Goal: Information Seeking & Learning: Learn about a topic

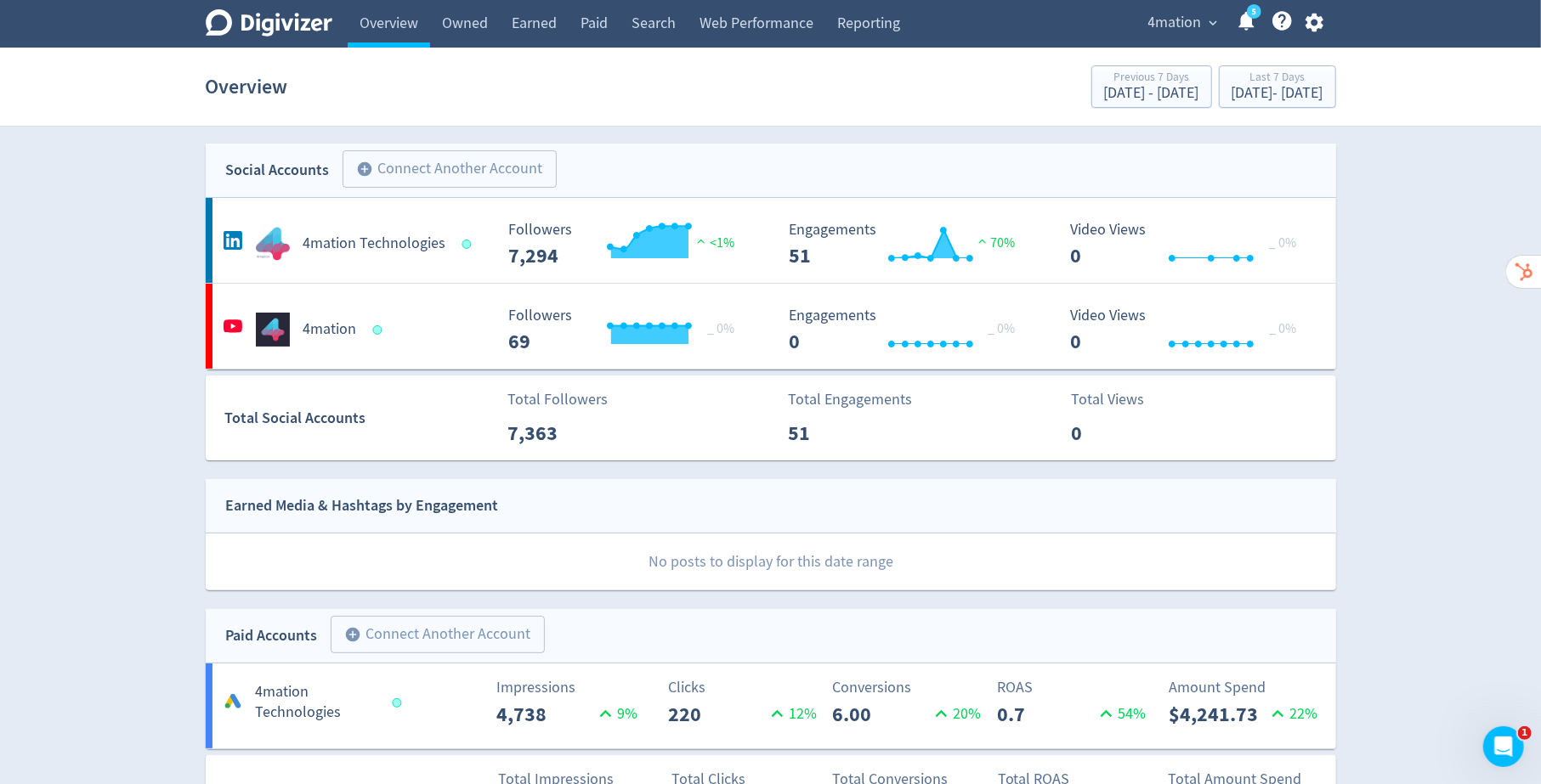
click at [1197, 22] on span "4mation" at bounding box center [1175, 22] width 54 height 27
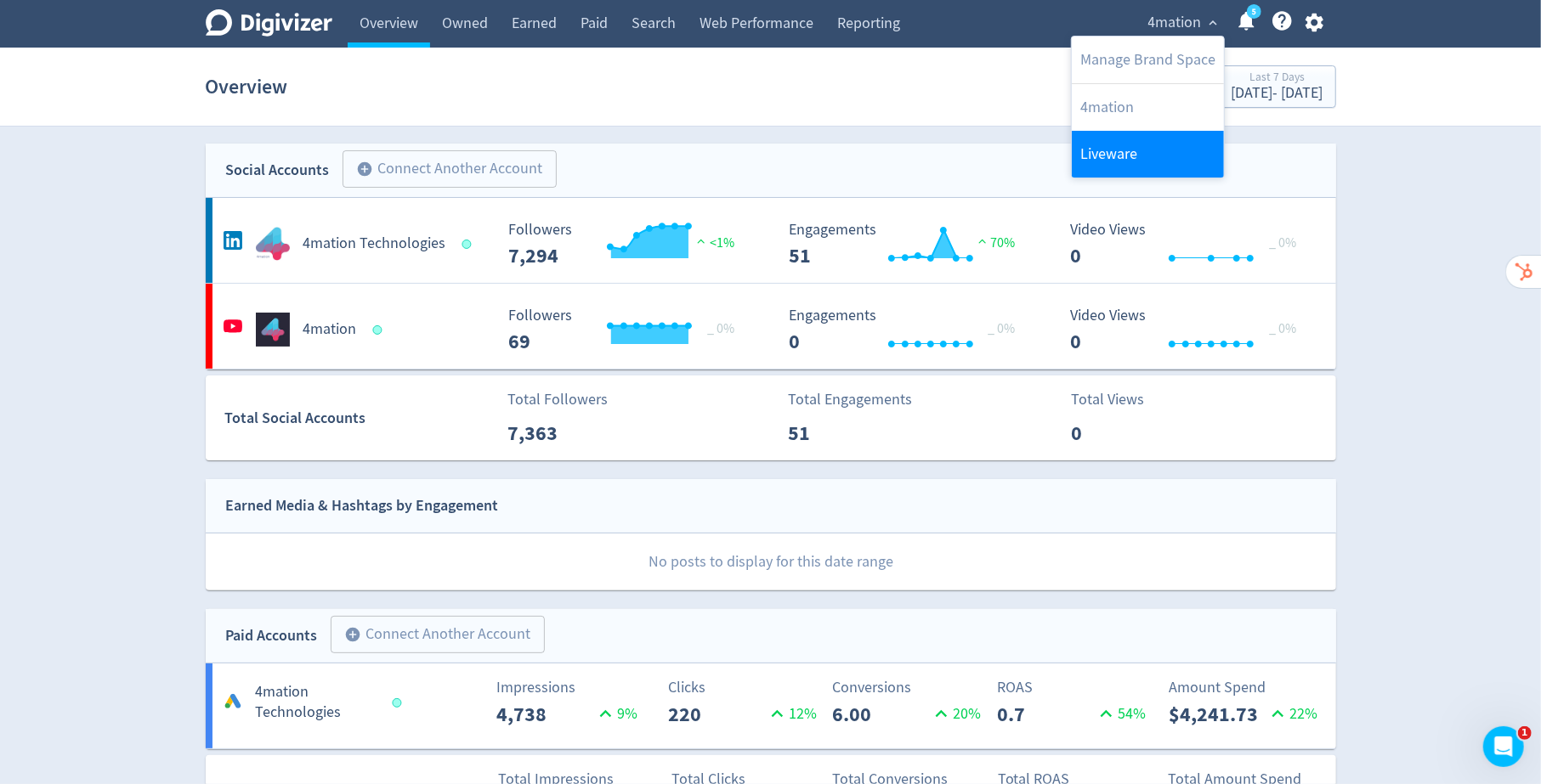
click at [1122, 155] on link "Liveware" at bounding box center [1148, 155] width 152 height 47
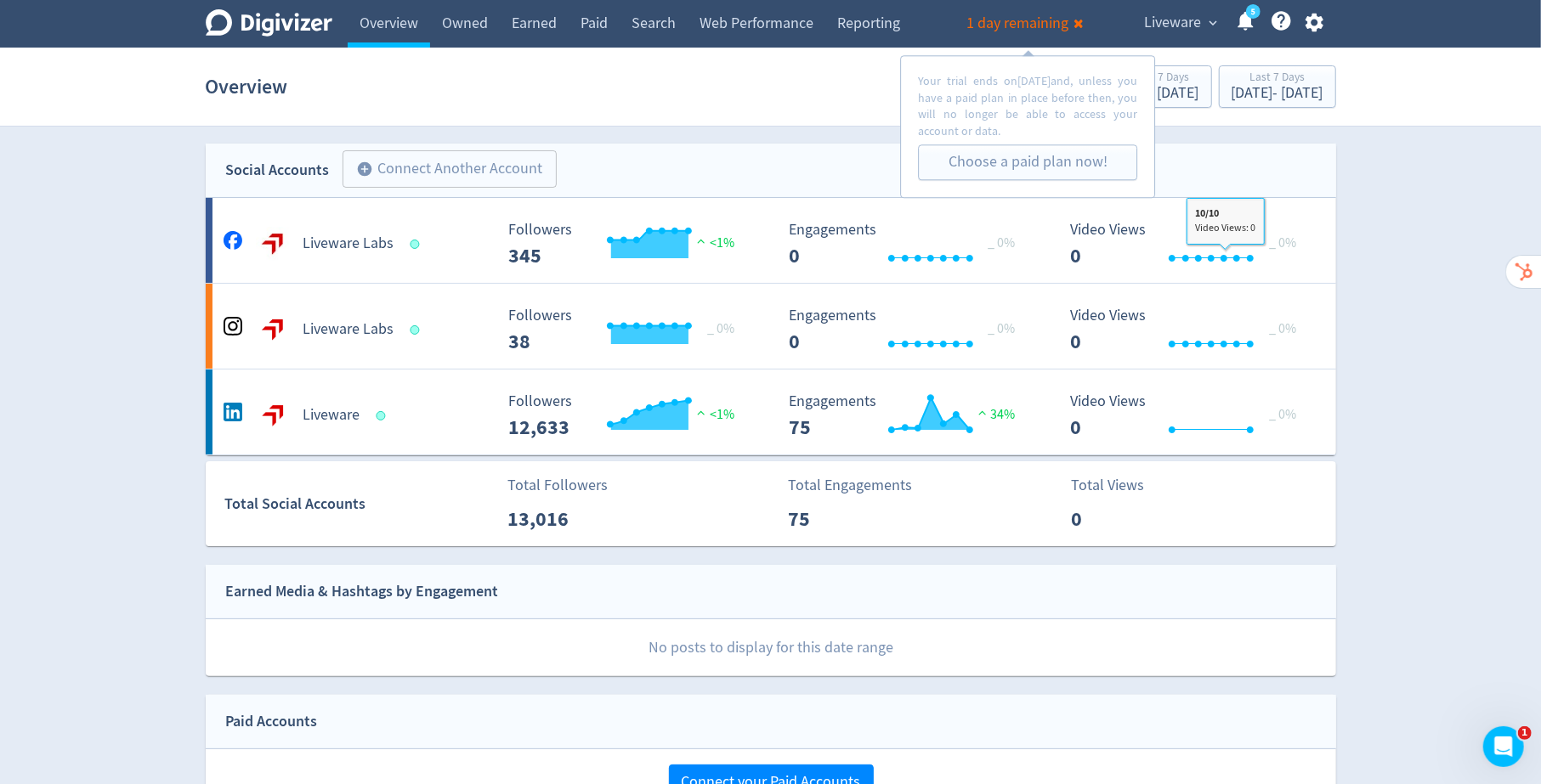
click at [1467, 339] on div "Digivizer Logo [PERSON_NAME] Logo Overview Owned Earned Paid Search Web Perform…" at bounding box center [770, 743] width 1541 height 1487
click at [462, 10] on link "Owned" at bounding box center [465, 23] width 70 height 47
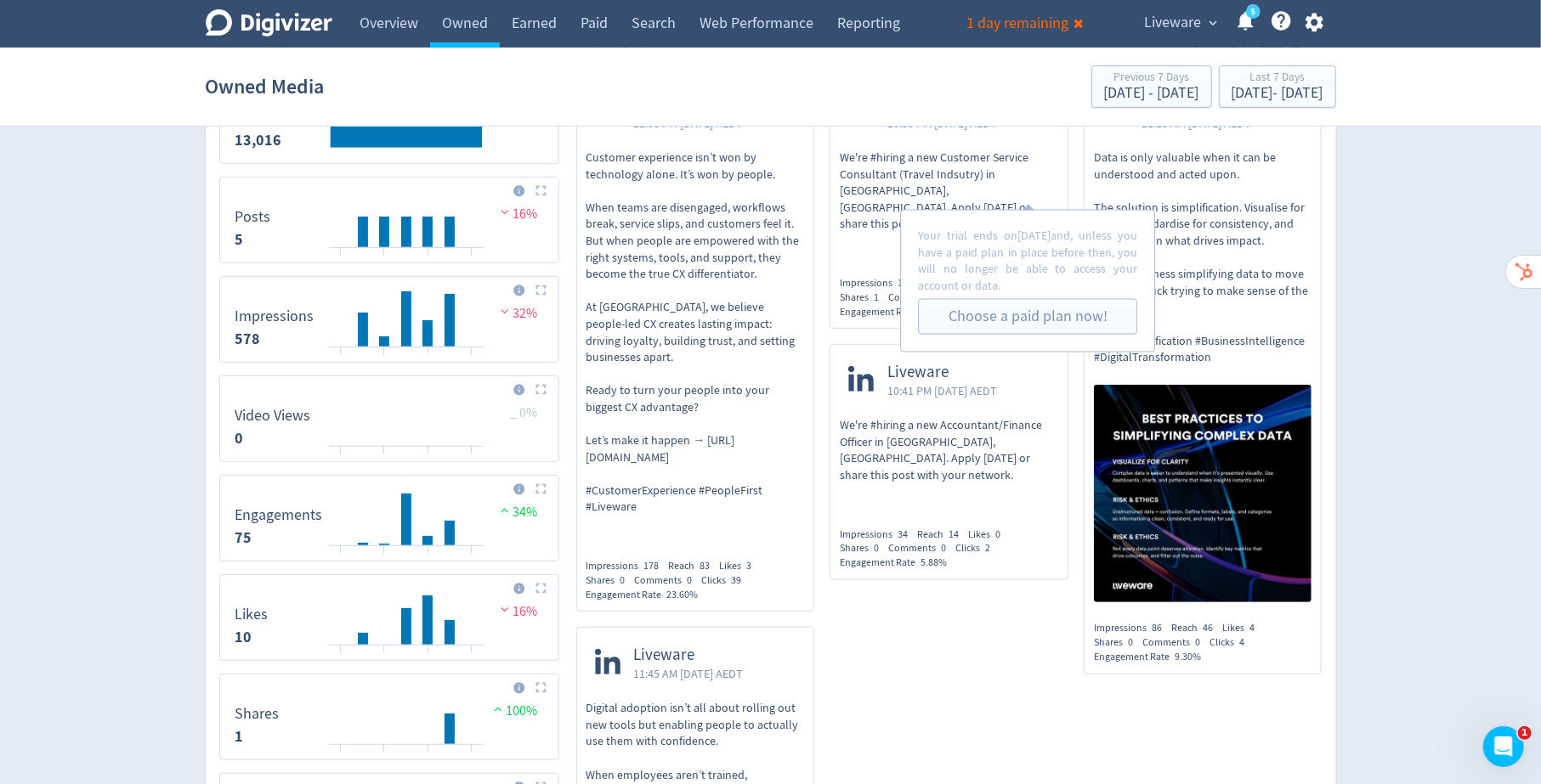
scroll to position [294, 0]
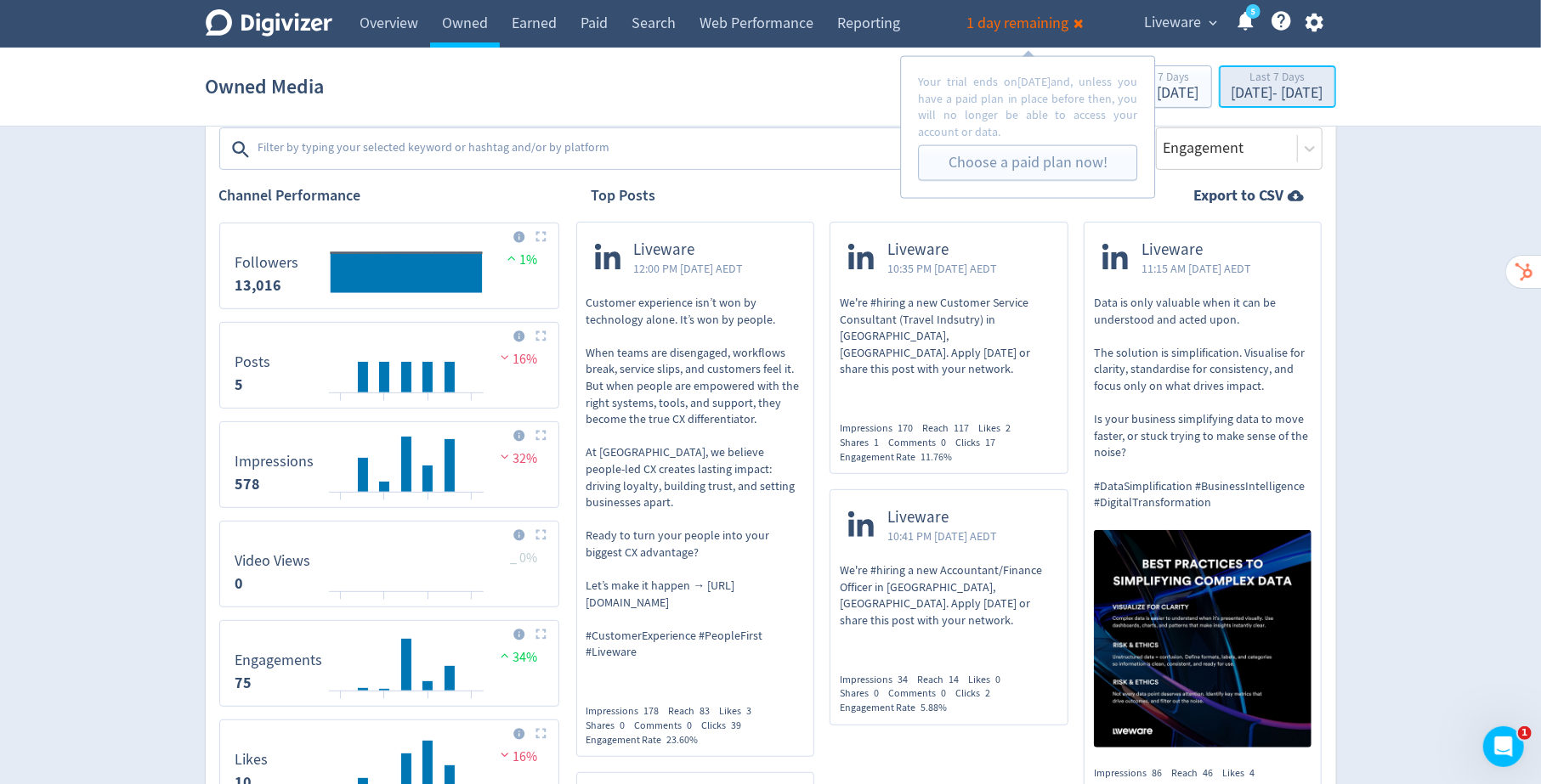
click at [1283, 93] on div "[DATE] - [DATE]" at bounding box center [1278, 93] width 92 height 16
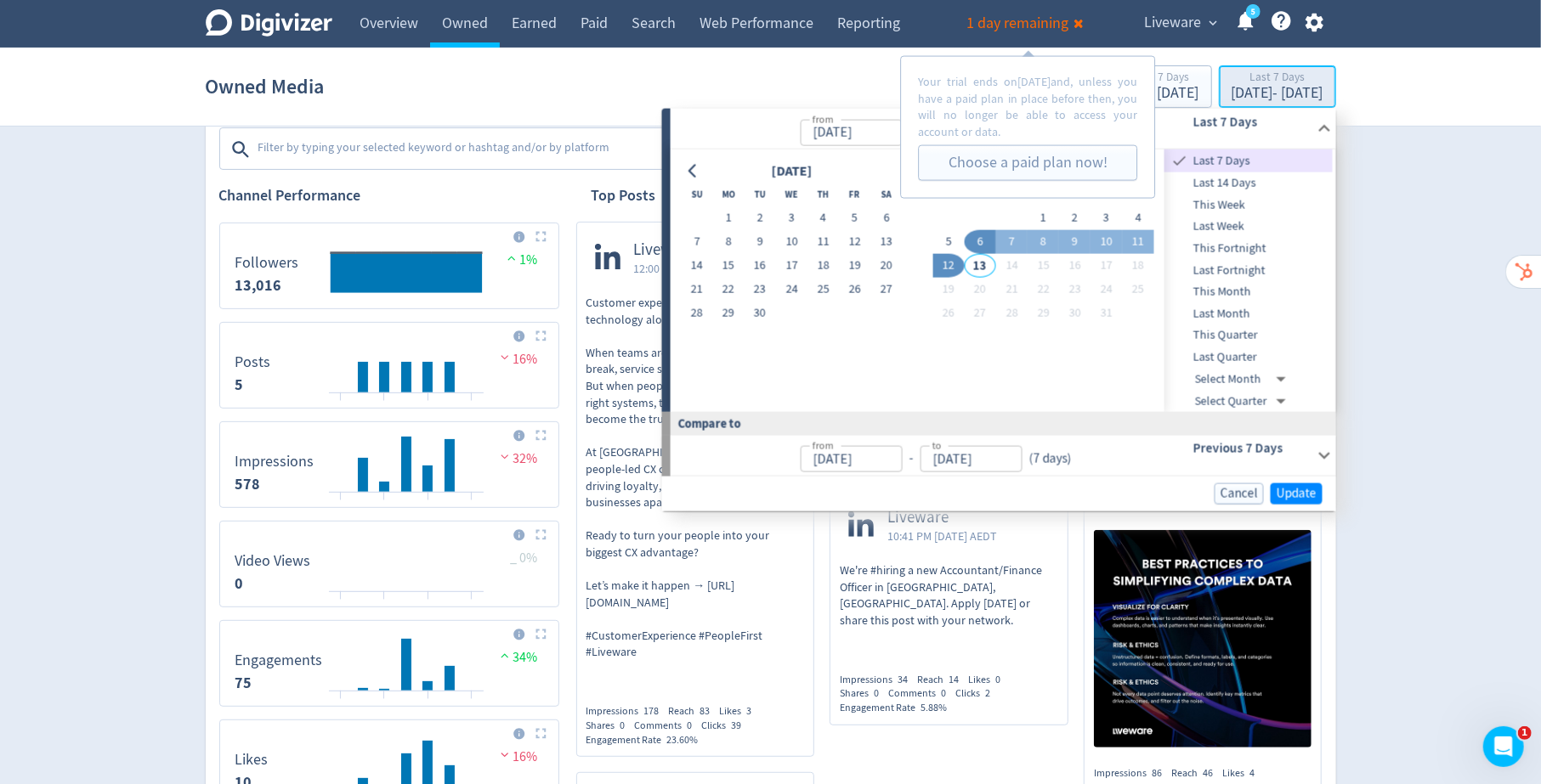
type input "[DATE]"
click at [720, 217] on button "1" at bounding box center [728, 218] width 31 height 24
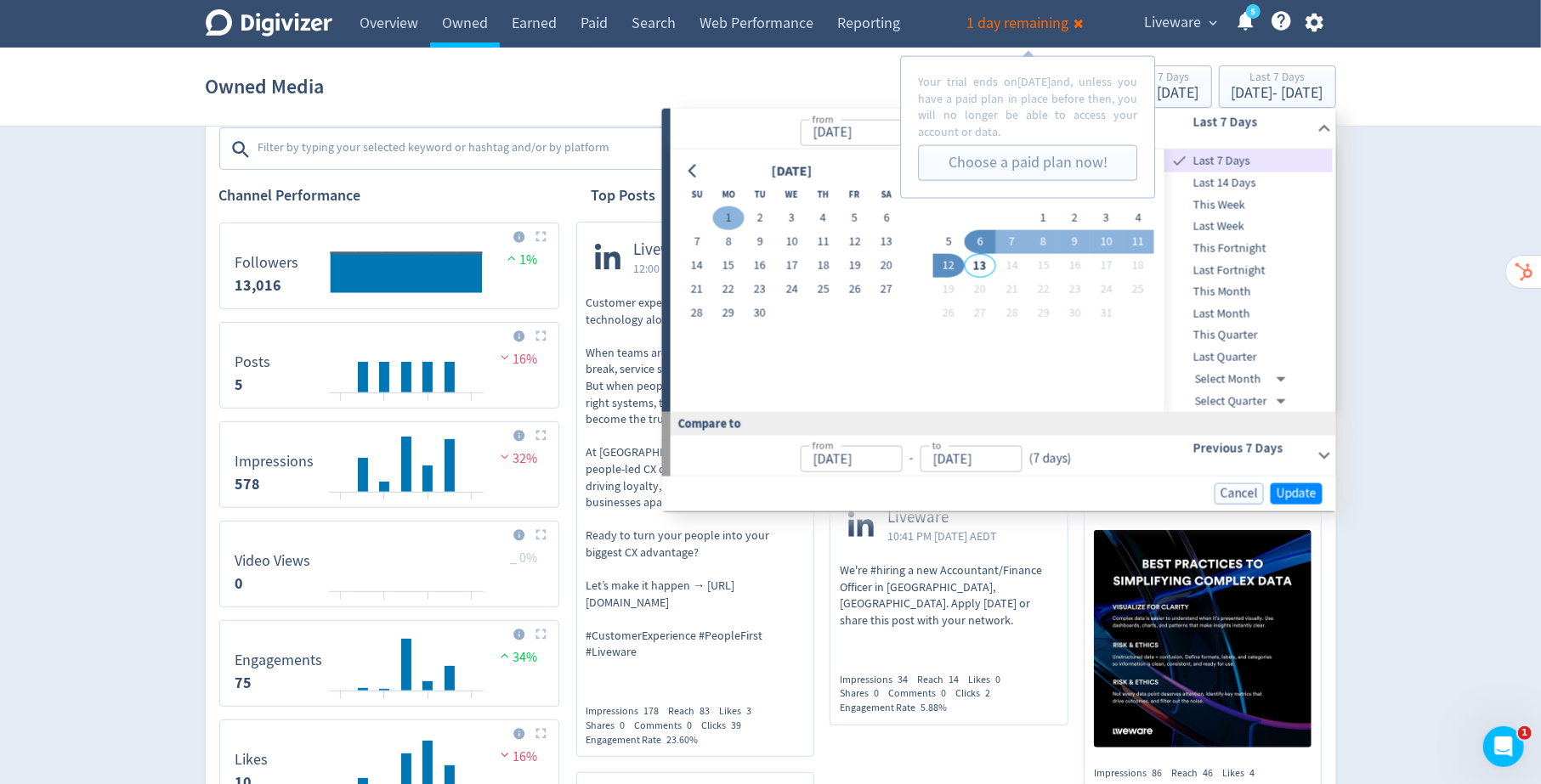
type input "[DATE]"
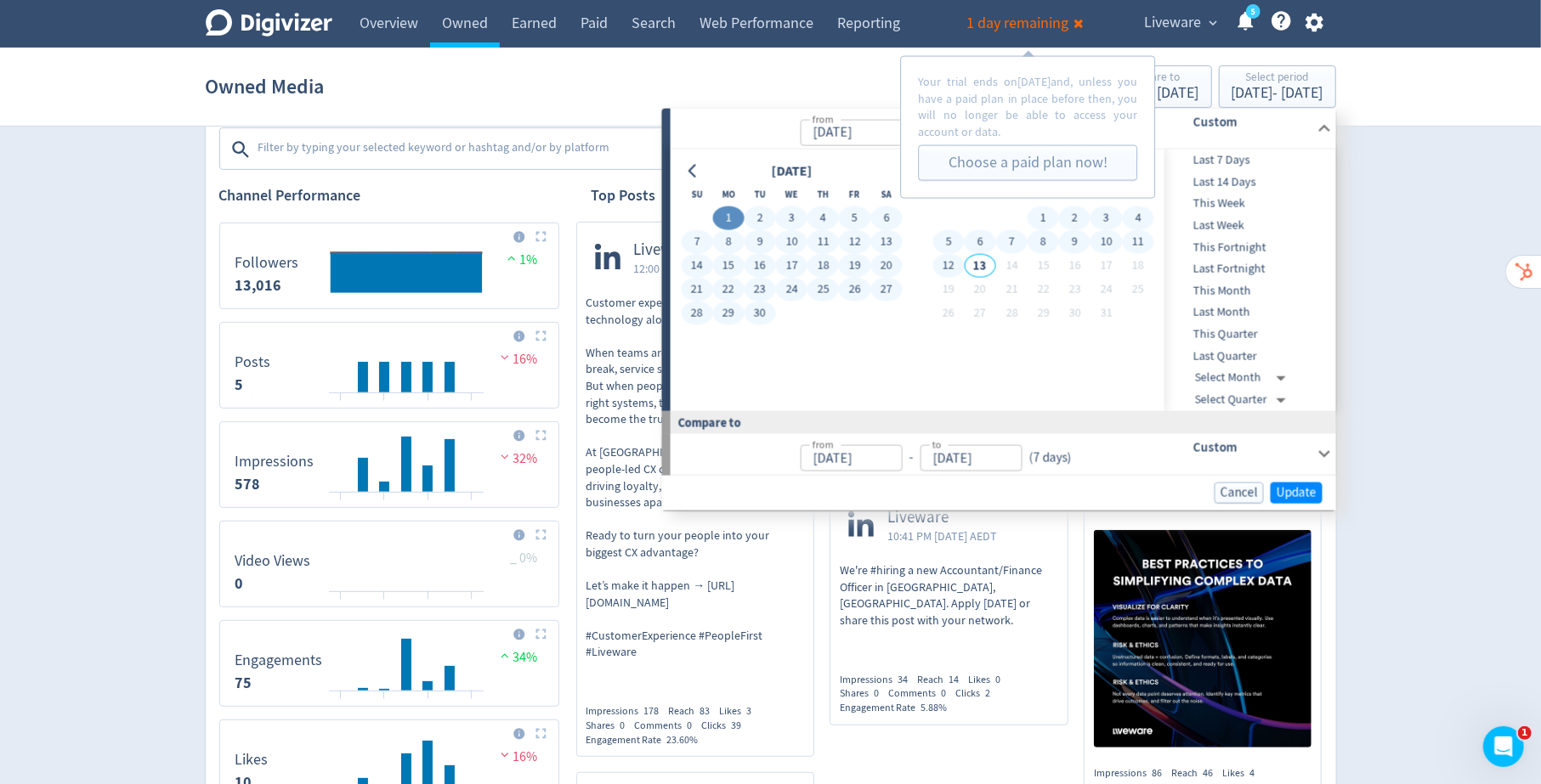
click at [946, 268] on button "12" at bounding box center [948, 266] width 31 height 24
type input "[DATE]"
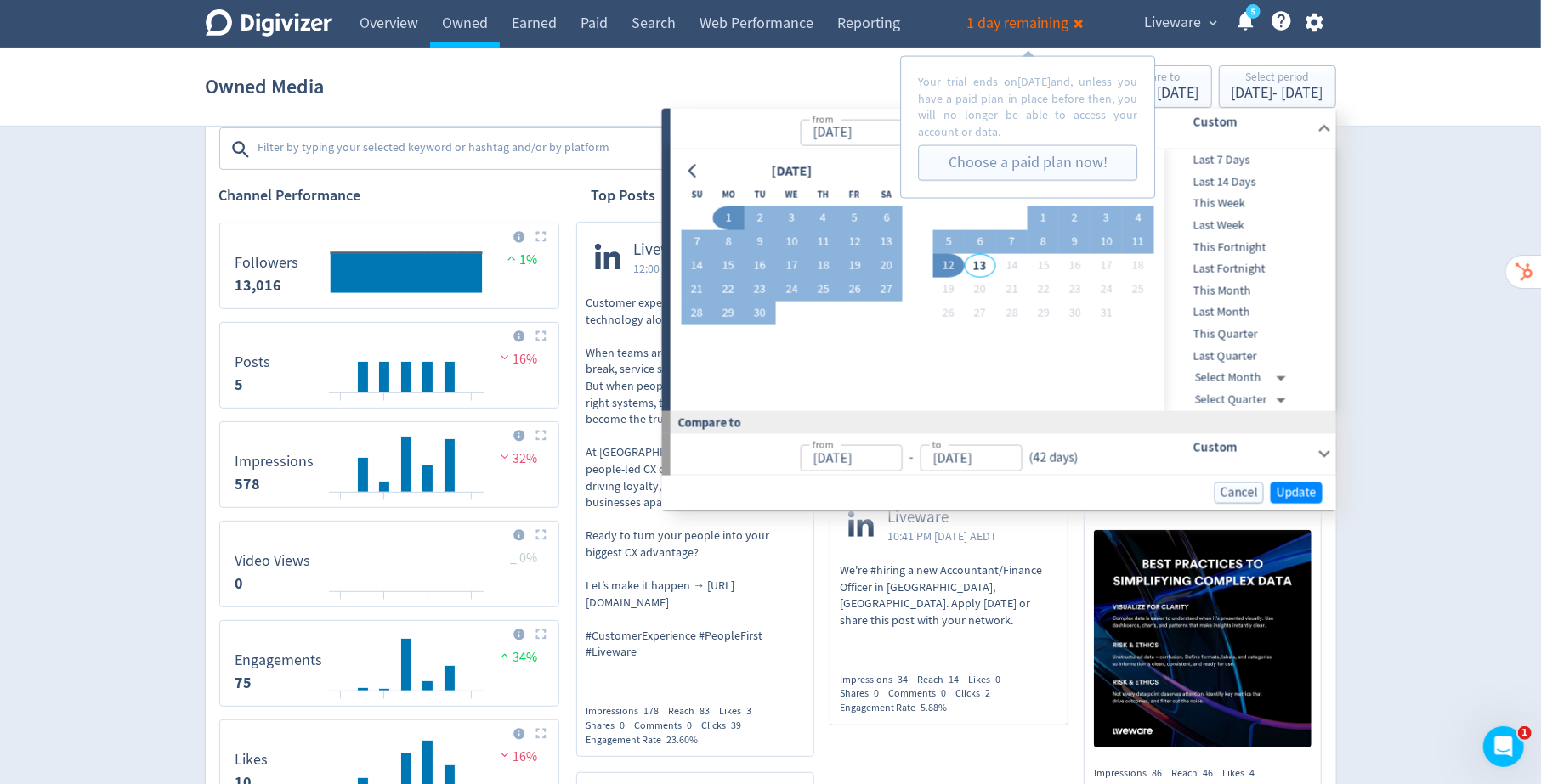
click at [709, 169] on div "[DATE]" at bounding box center [791, 171] width 221 height 23
click at [687, 166] on icon "Go to previous month" at bounding box center [694, 171] width 14 height 14
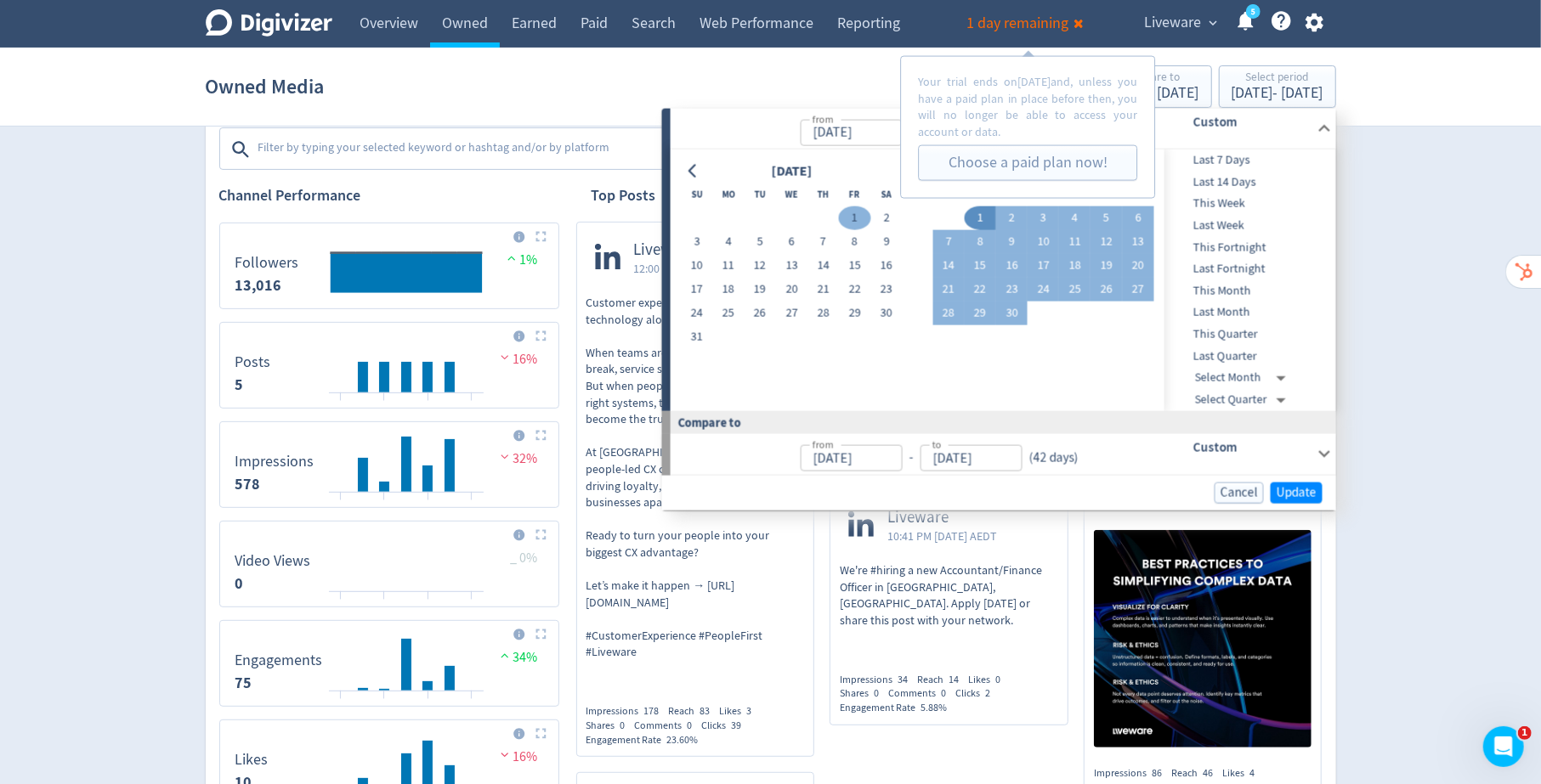
click at [852, 219] on button "1" at bounding box center [854, 218] width 31 height 24
type input "[DATE]"
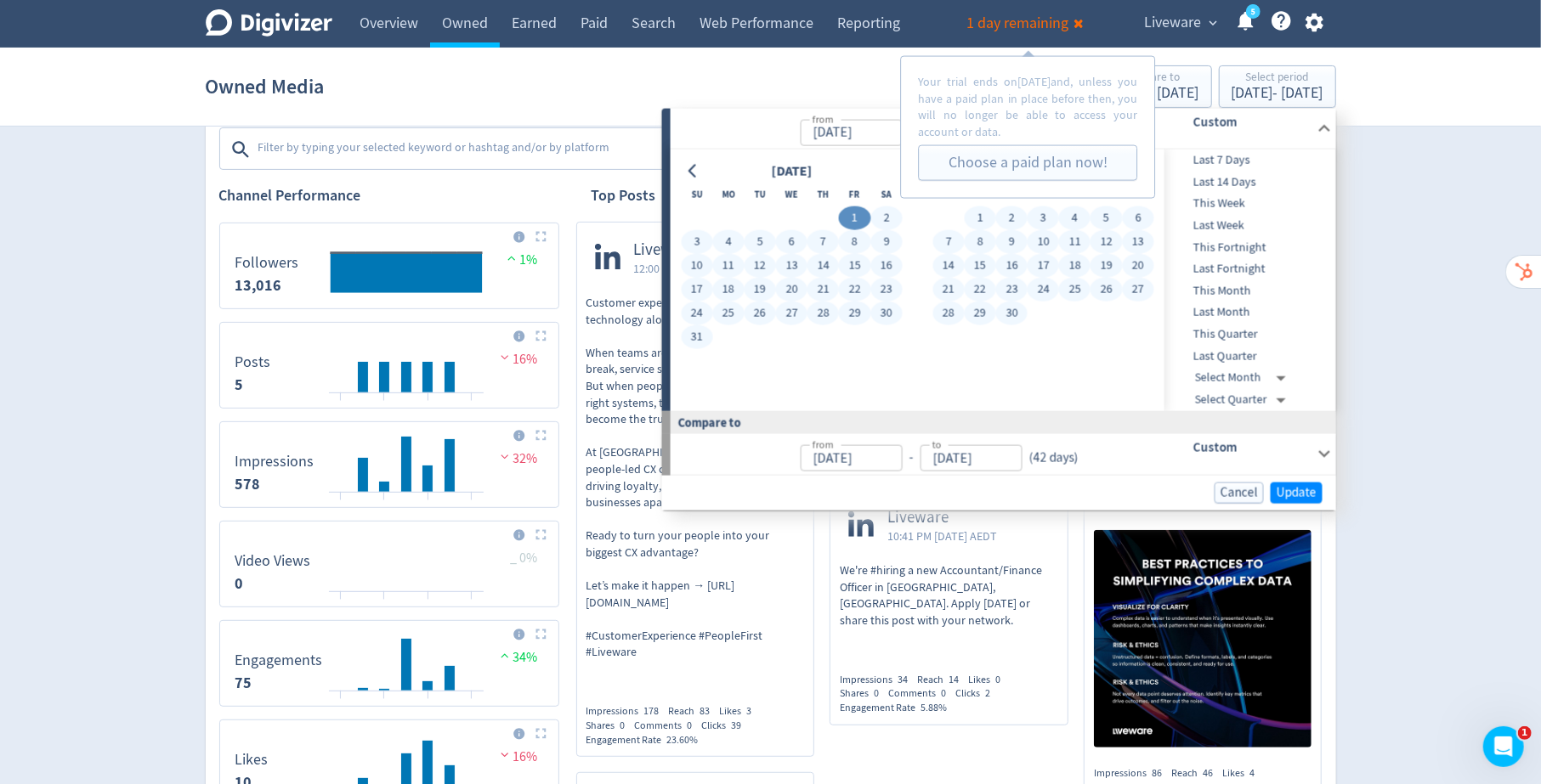
click at [1018, 312] on button "30" at bounding box center [1011, 313] width 31 height 24
type input "[DATE]"
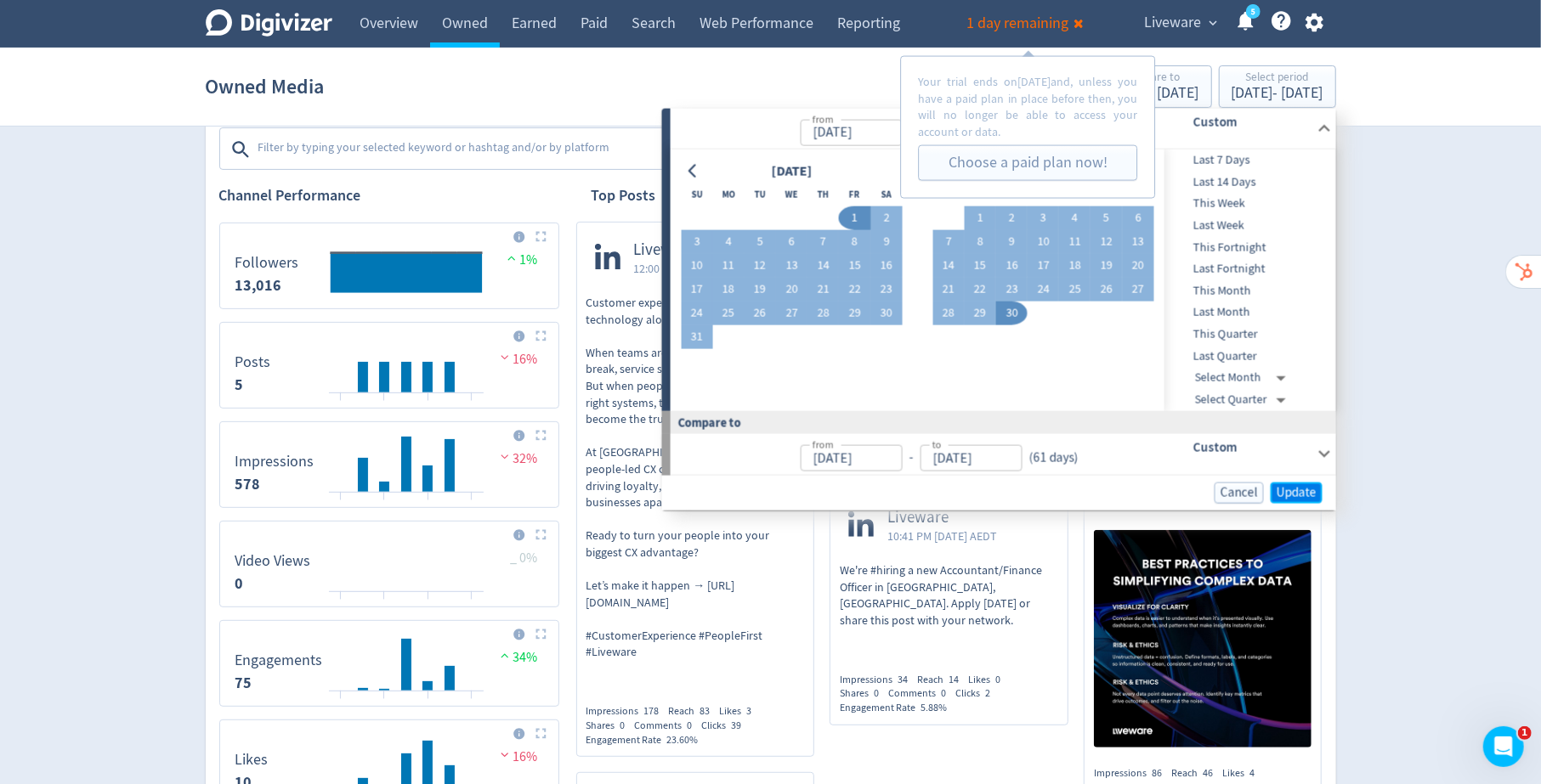
click at [1298, 488] on span "Update" at bounding box center [1297, 492] width 40 height 13
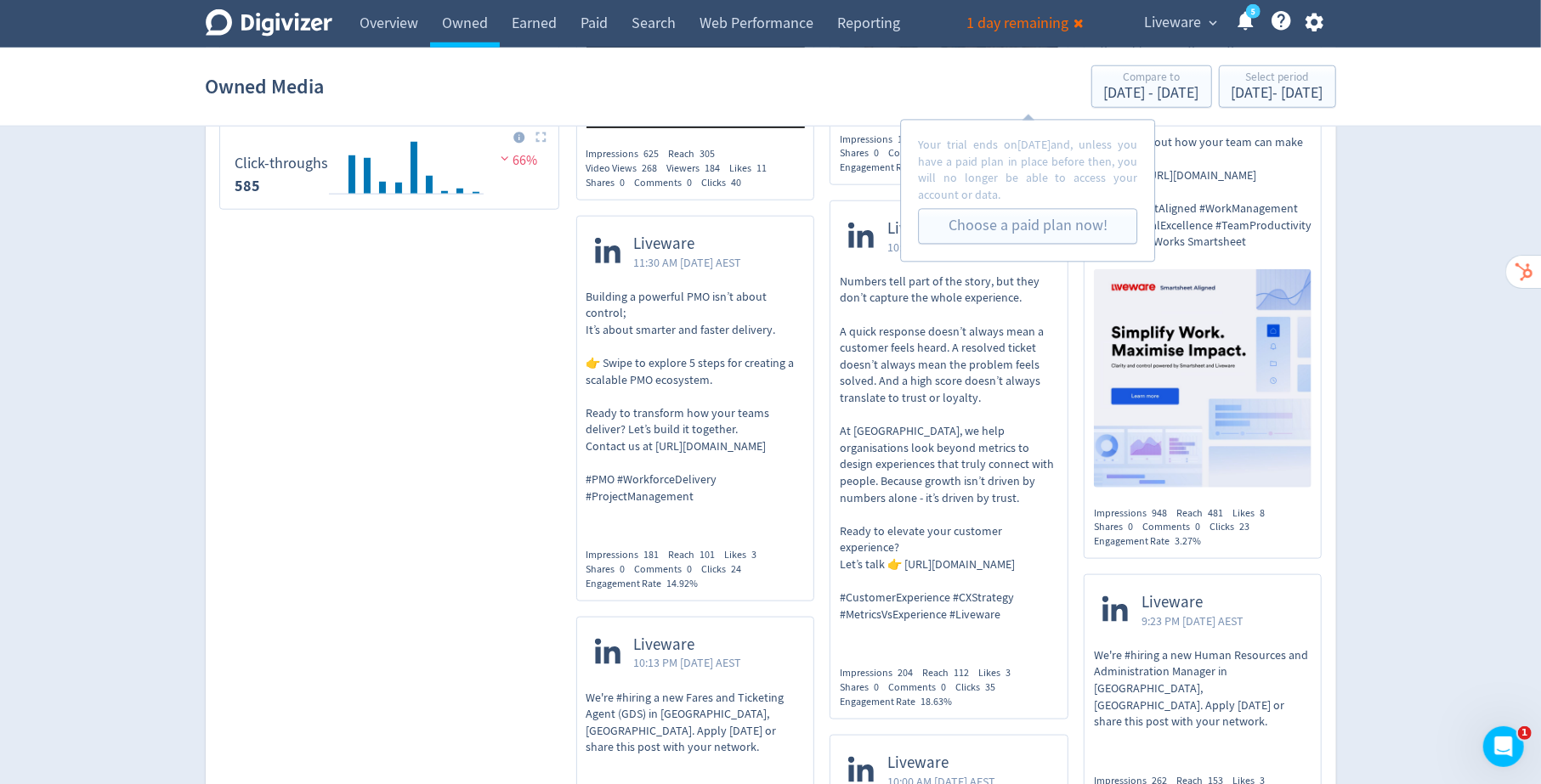
scroll to position [0, 0]
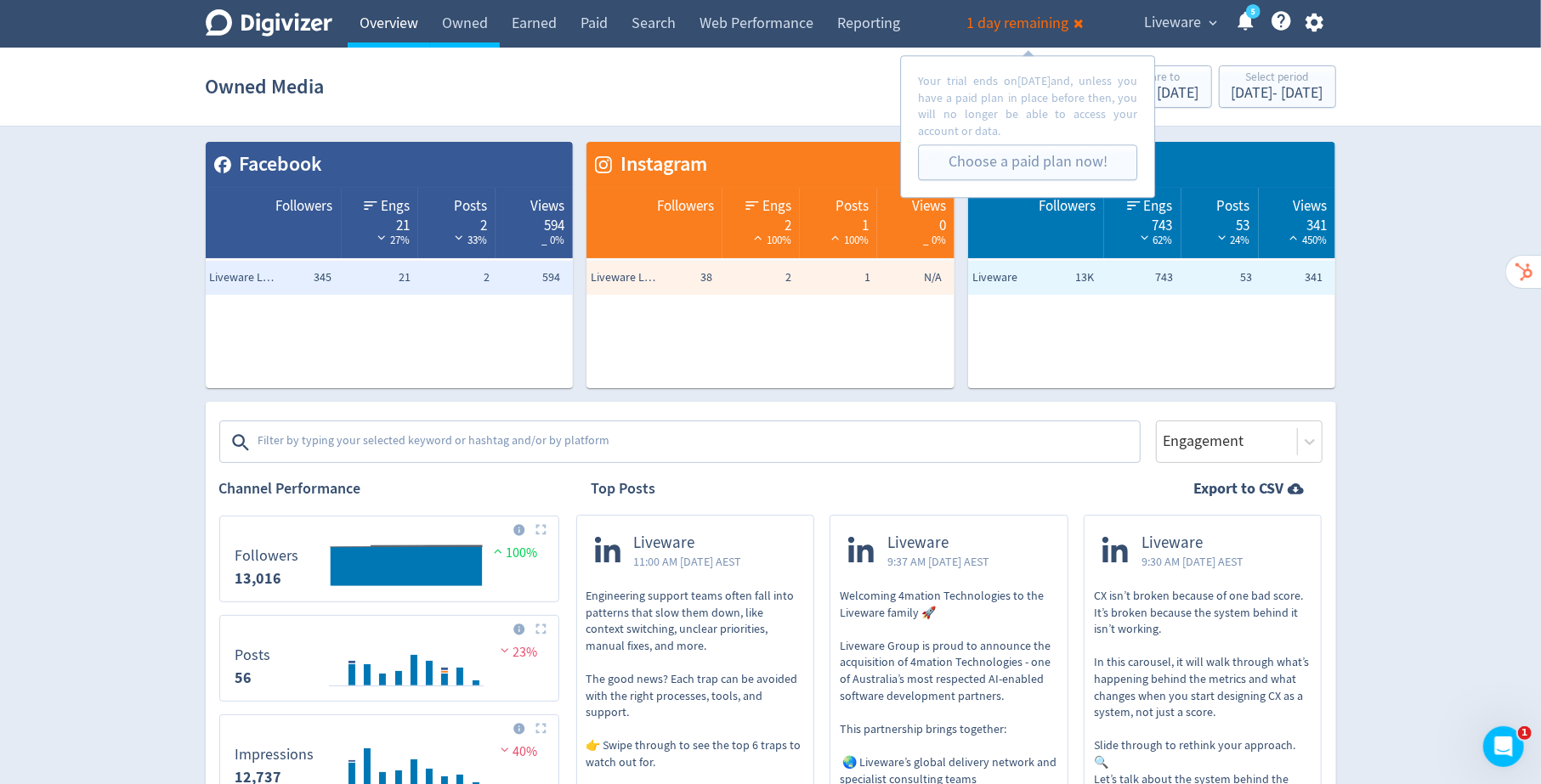
click at [384, 26] on link "Overview" at bounding box center [388, 23] width 82 height 47
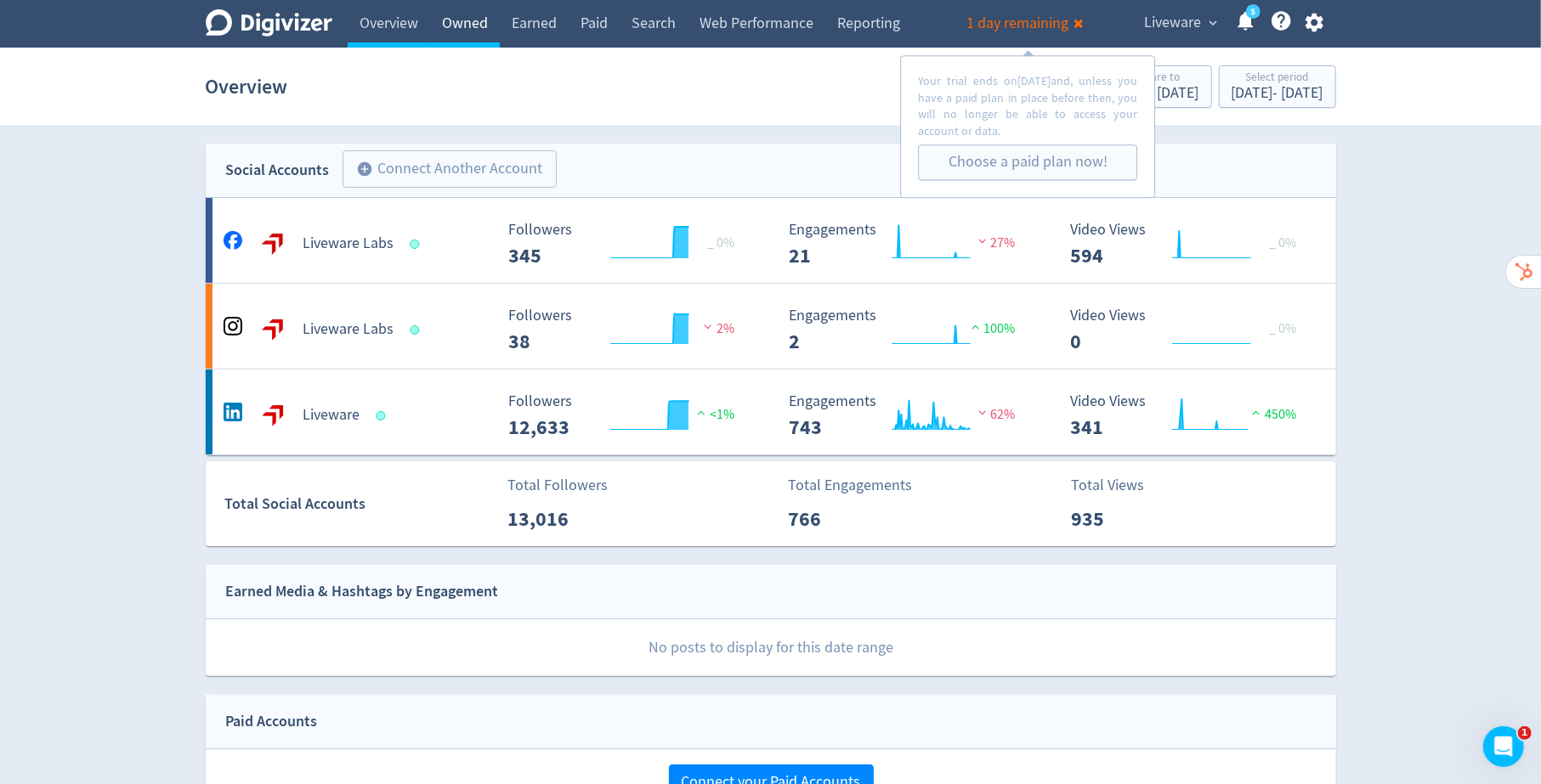
click at [466, 22] on link "Owned" at bounding box center [465, 23] width 70 height 47
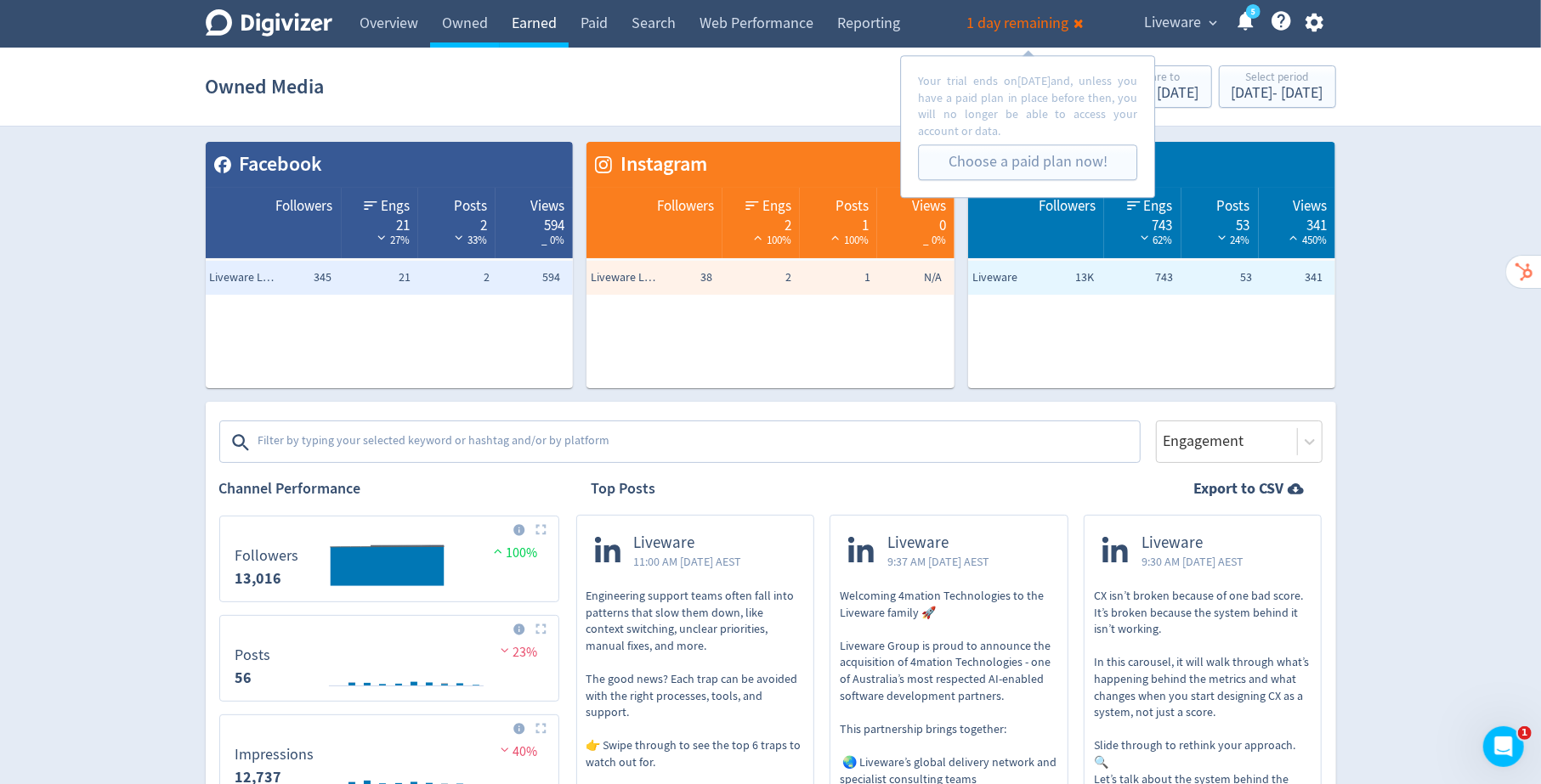
click at [522, 34] on link "Earned" at bounding box center [535, 23] width 69 height 47
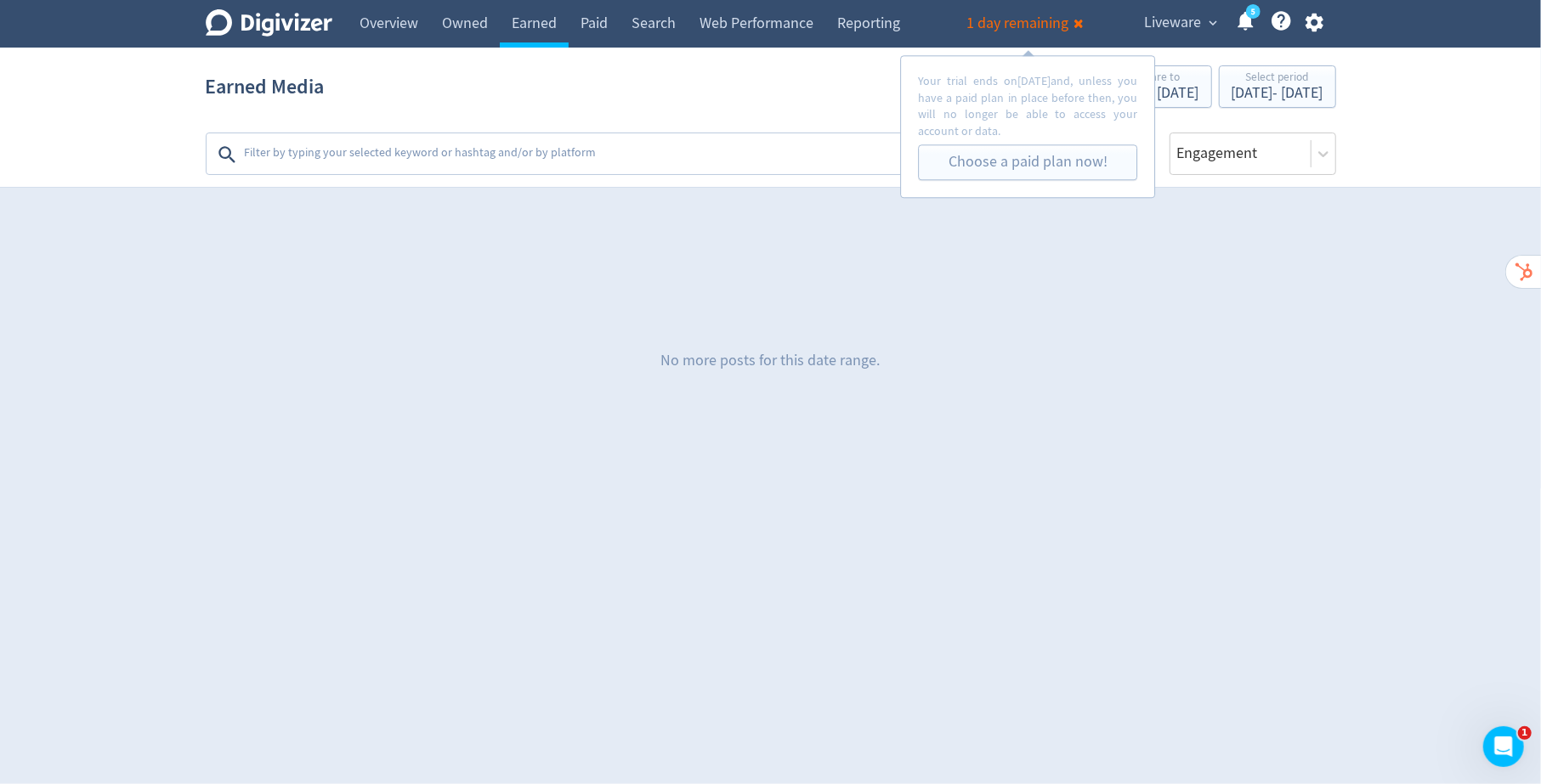
click at [517, 146] on textarea at bounding box center [697, 154] width 909 height 34
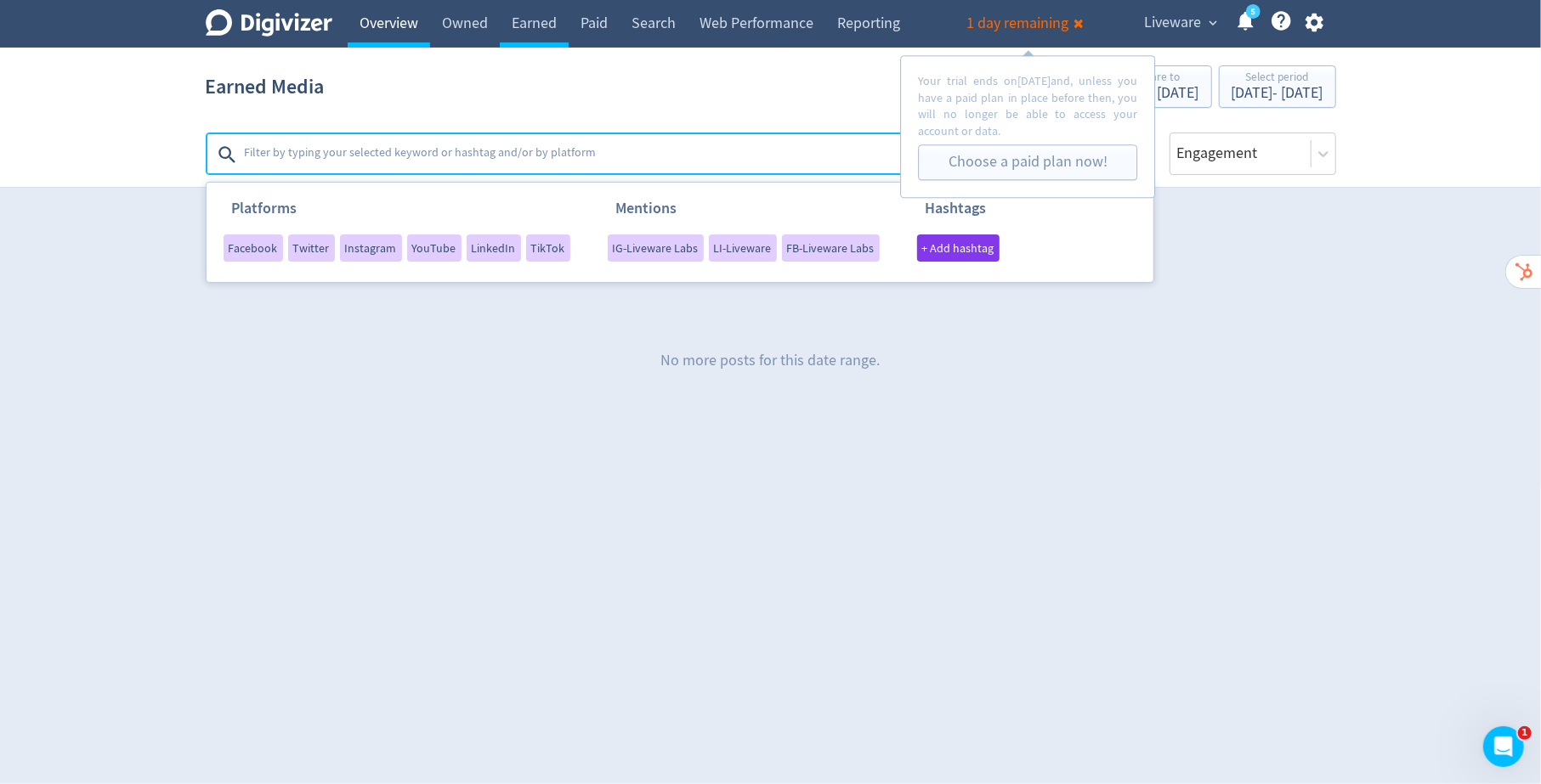
click at [396, 19] on link "Overview" at bounding box center [388, 23] width 82 height 47
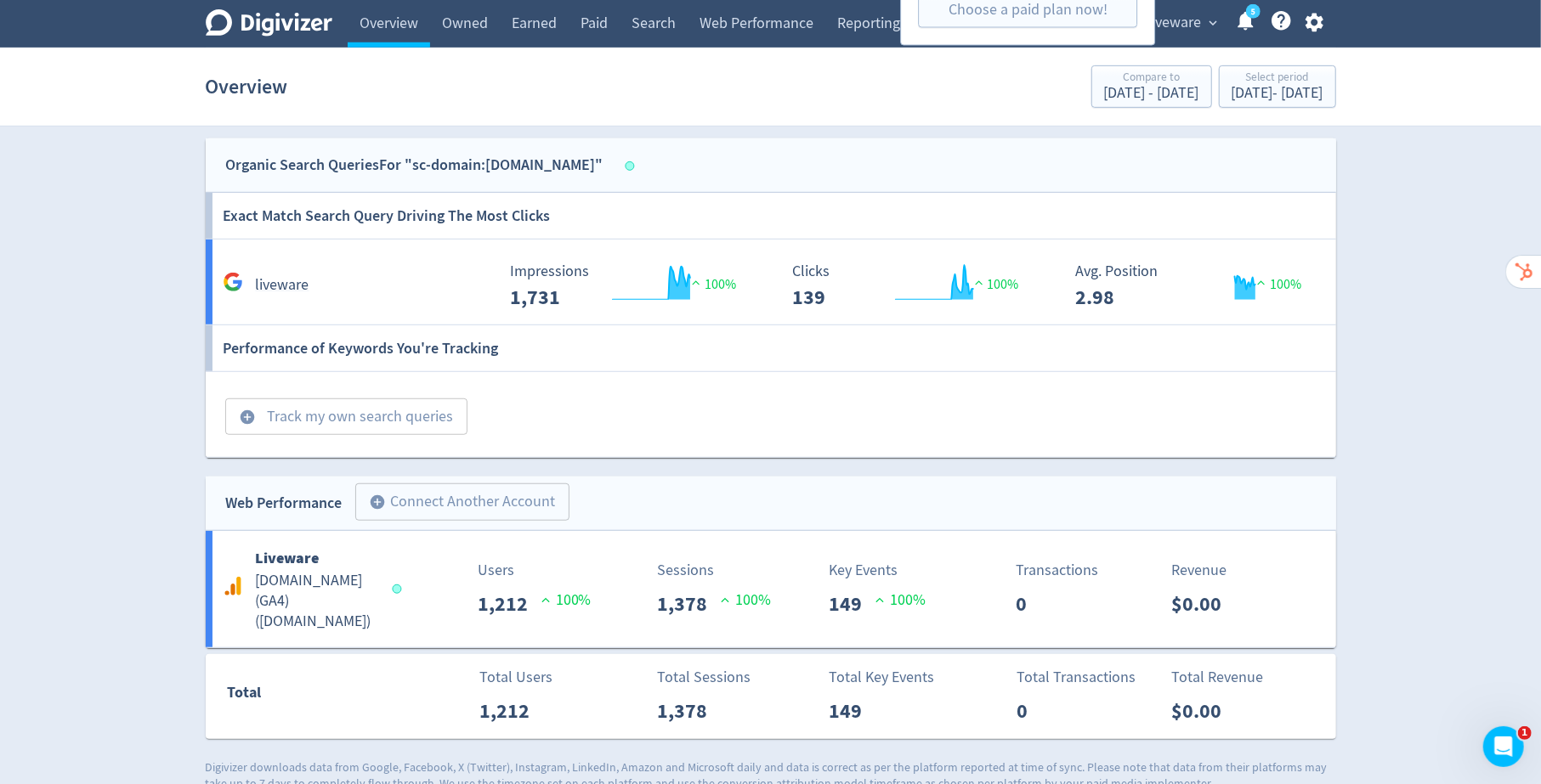
scroll to position [700, 0]
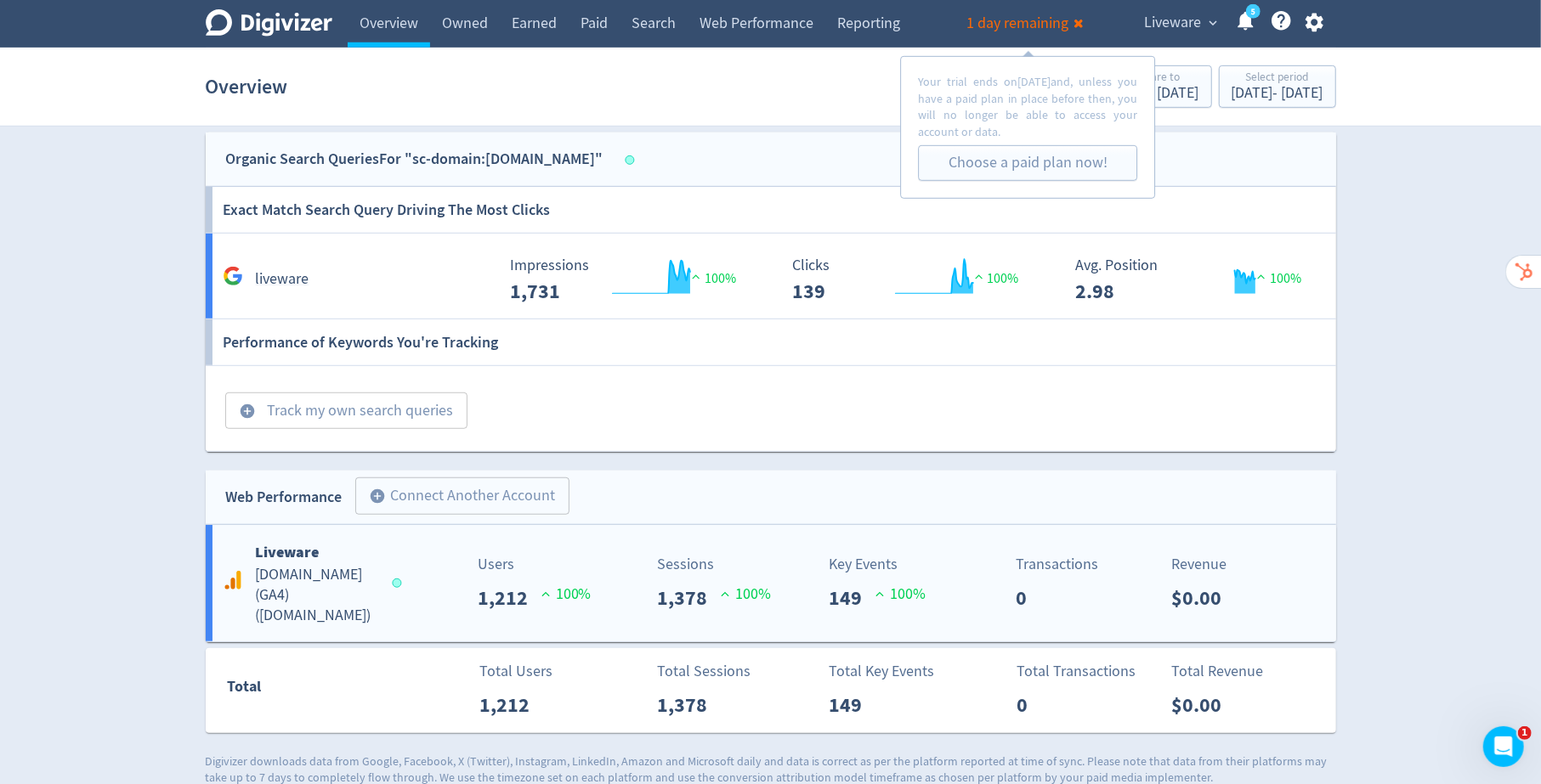
click at [665, 593] on p "1,378" at bounding box center [689, 597] width 64 height 30
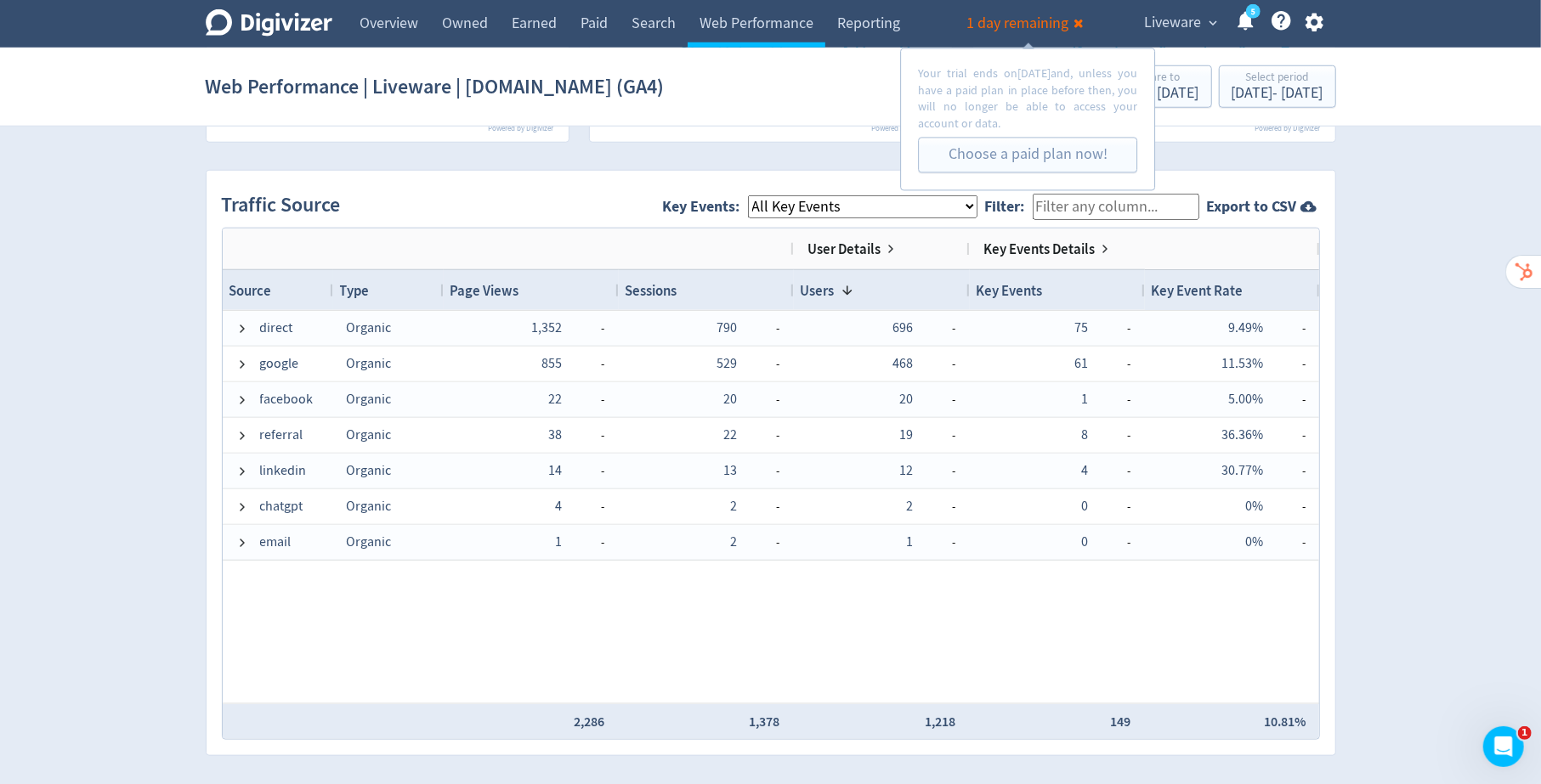
scroll to position [1065, 0]
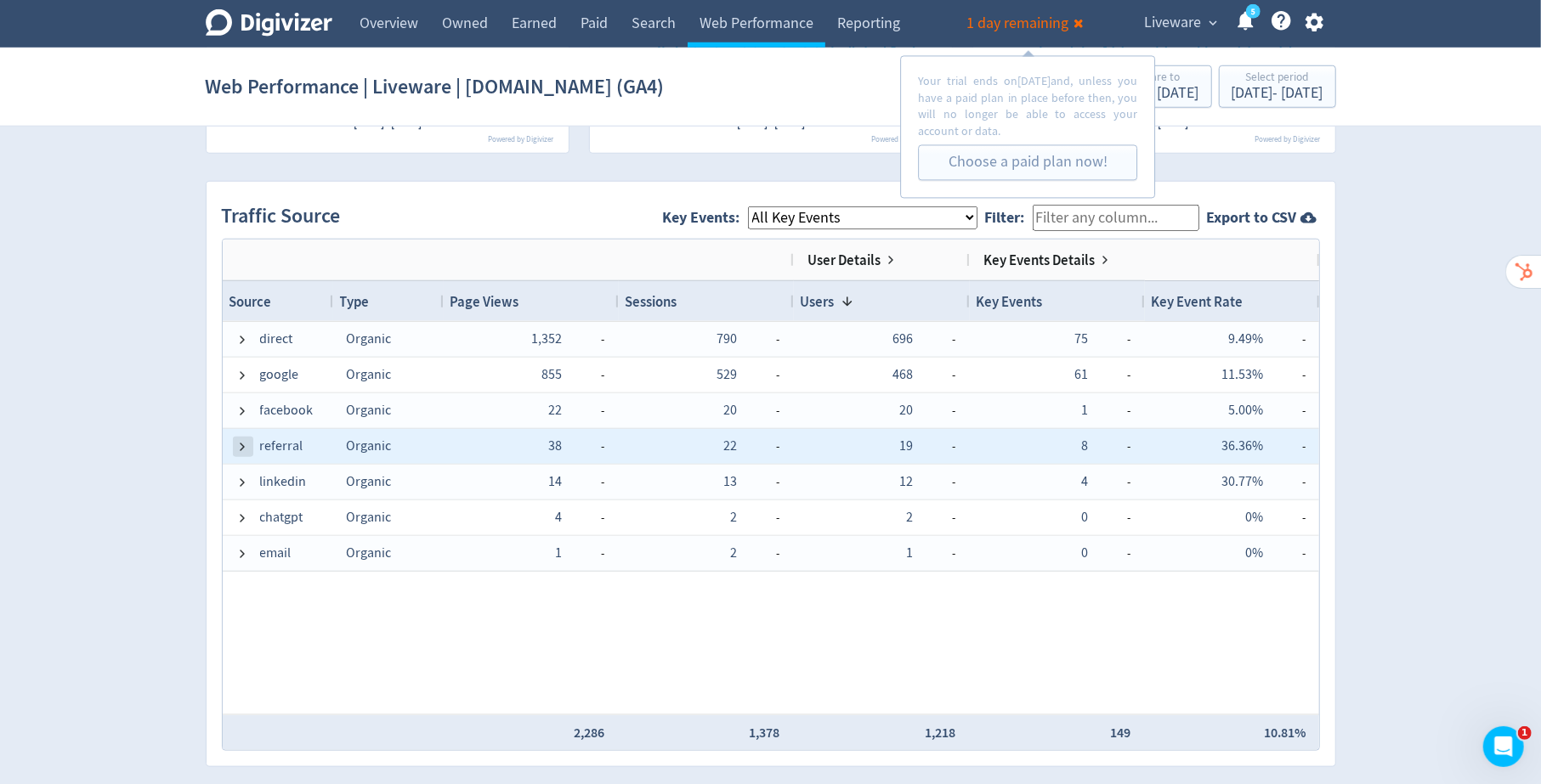
click at [243, 445] on span at bounding box center [244, 447] width 14 height 14
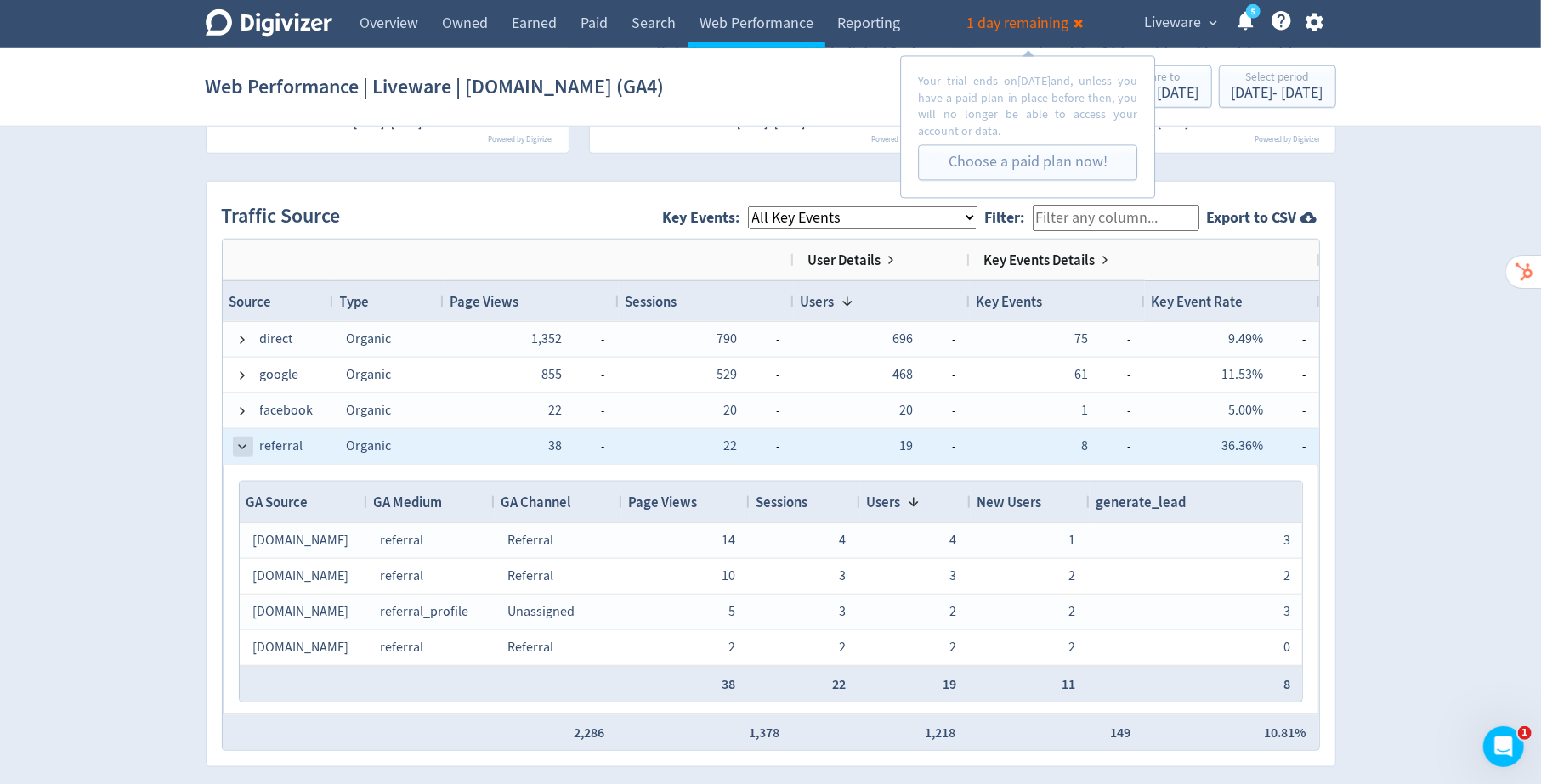
click at [238, 443] on span at bounding box center [244, 447] width 14 height 14
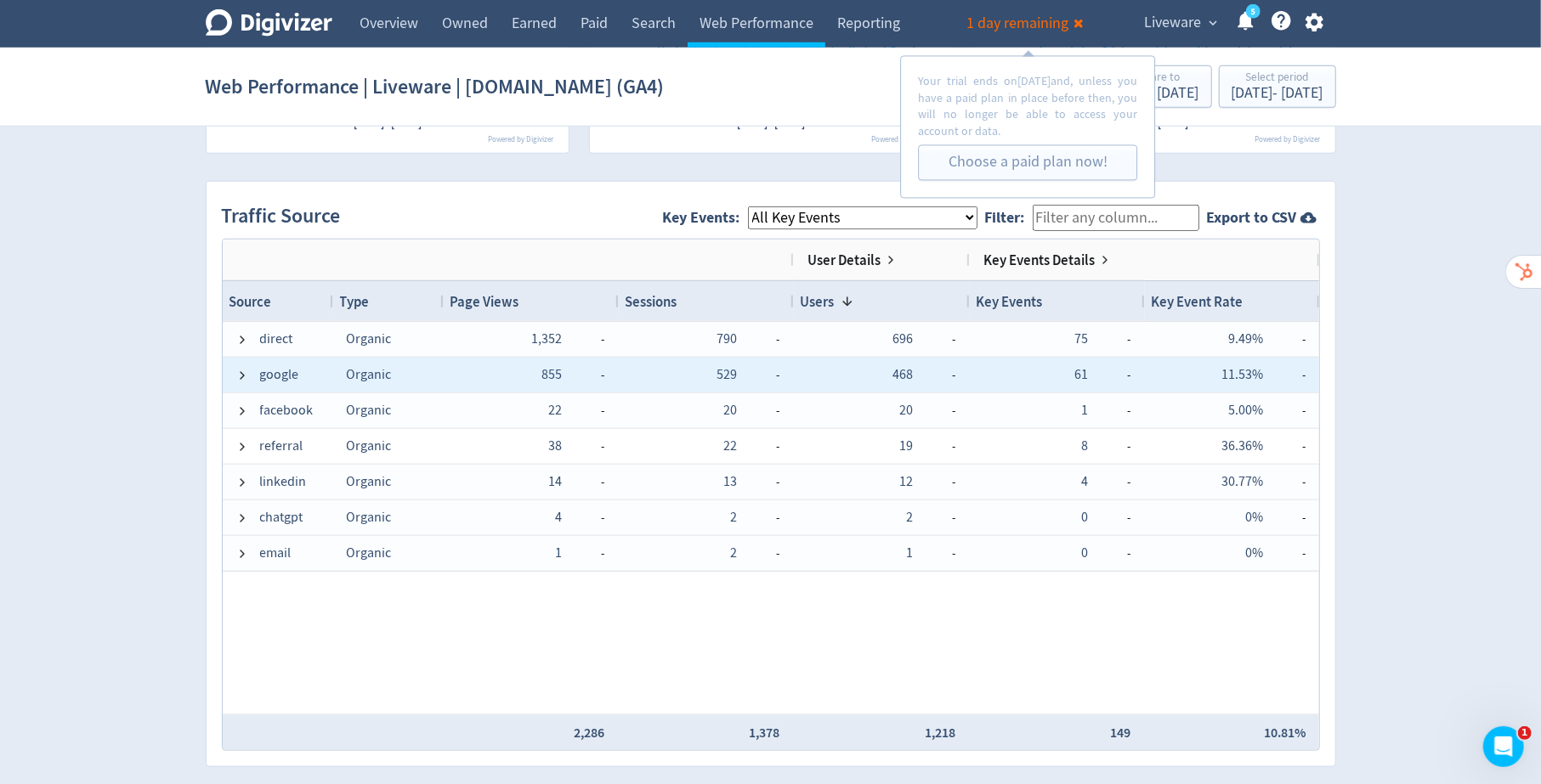
click at [237, 384] on span at bounding box center [244, 375] width 14 height 33
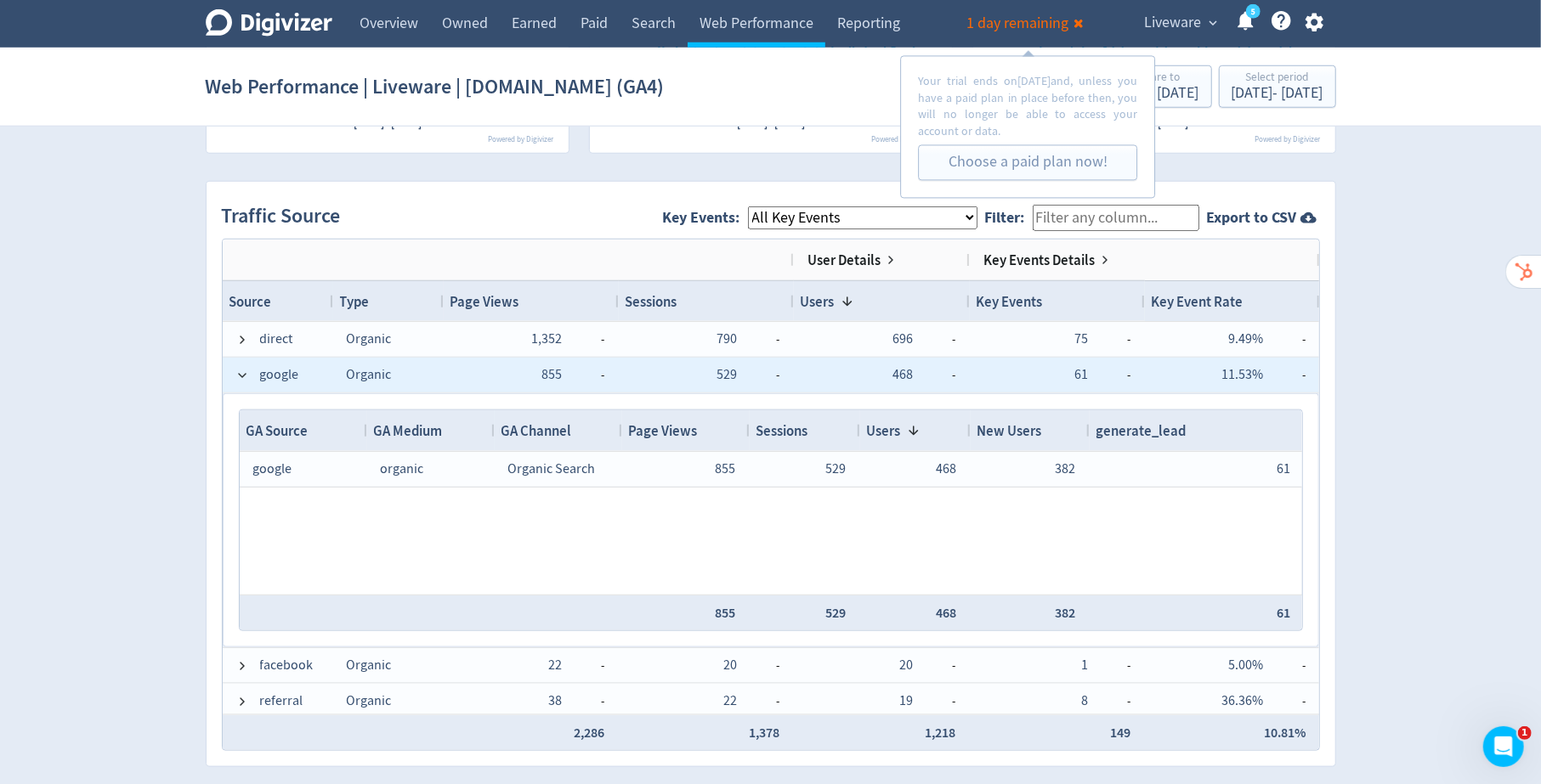
click at [237, 384] on span at bounding box center [244, 375] width 14 height 33
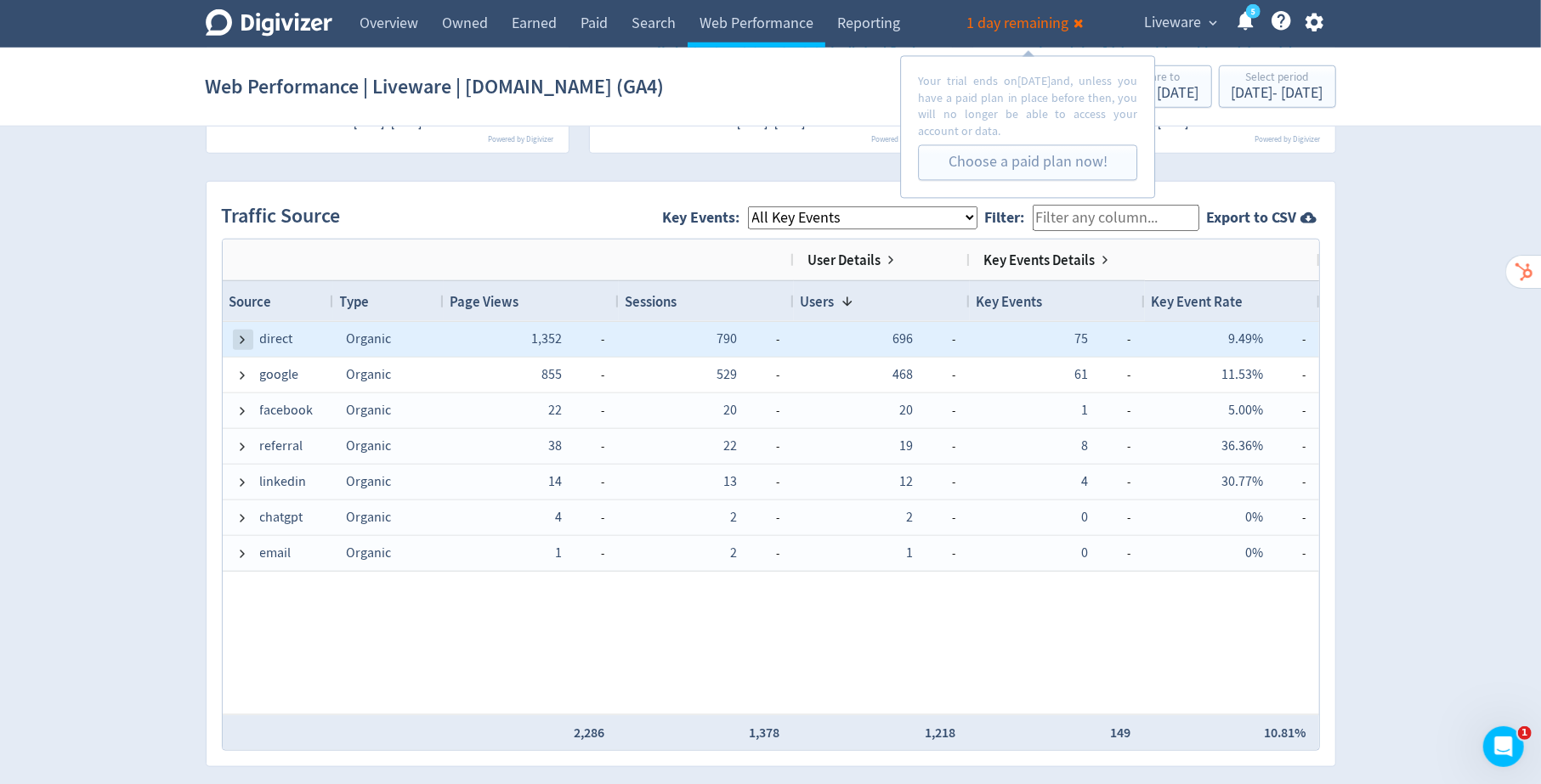
click at [237, 341] on span at bounding box center [244, 340] width 14 height 14
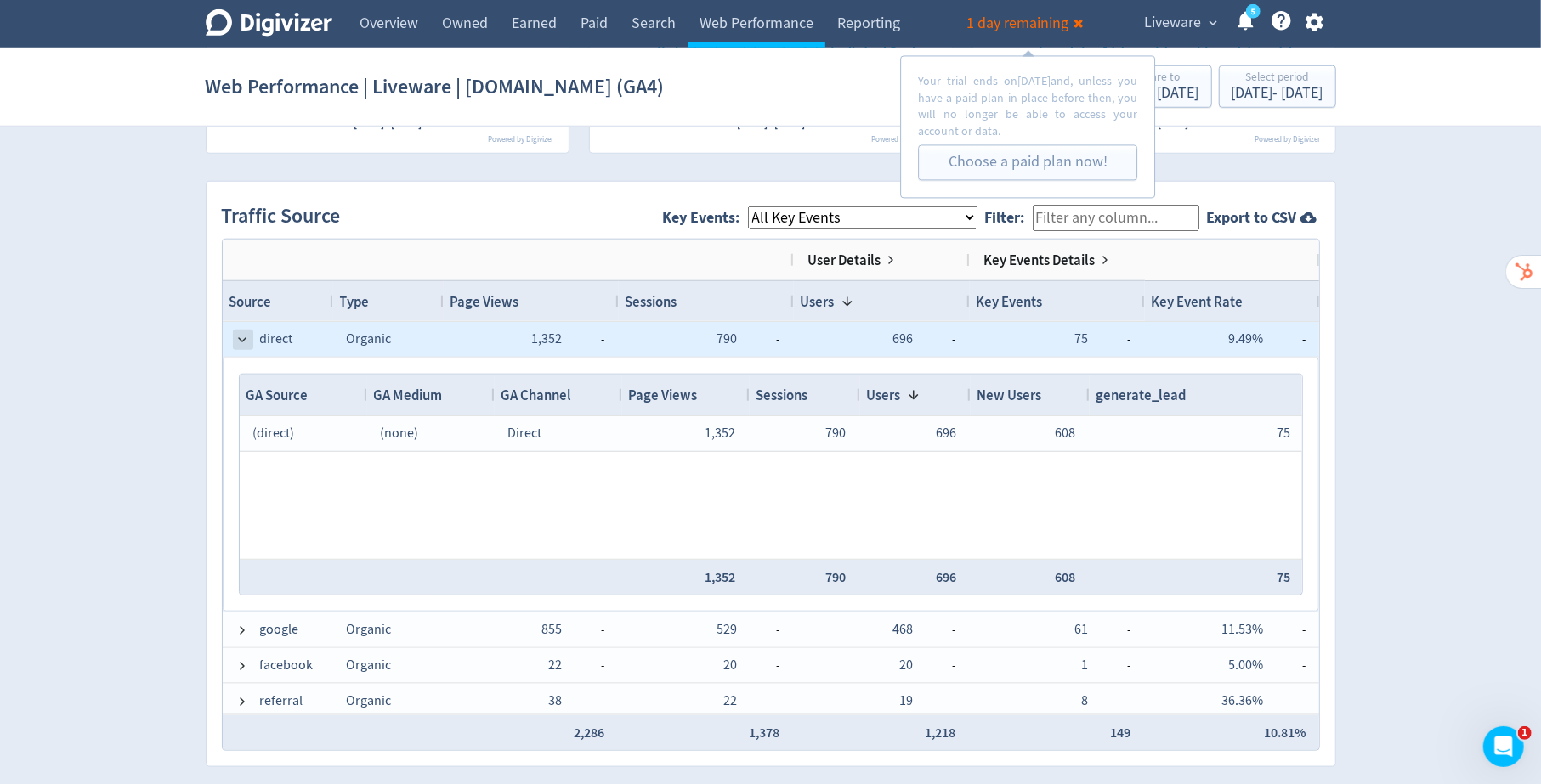
click at [240, 336] on span at bounding box center [244, 340] width 14 height 14
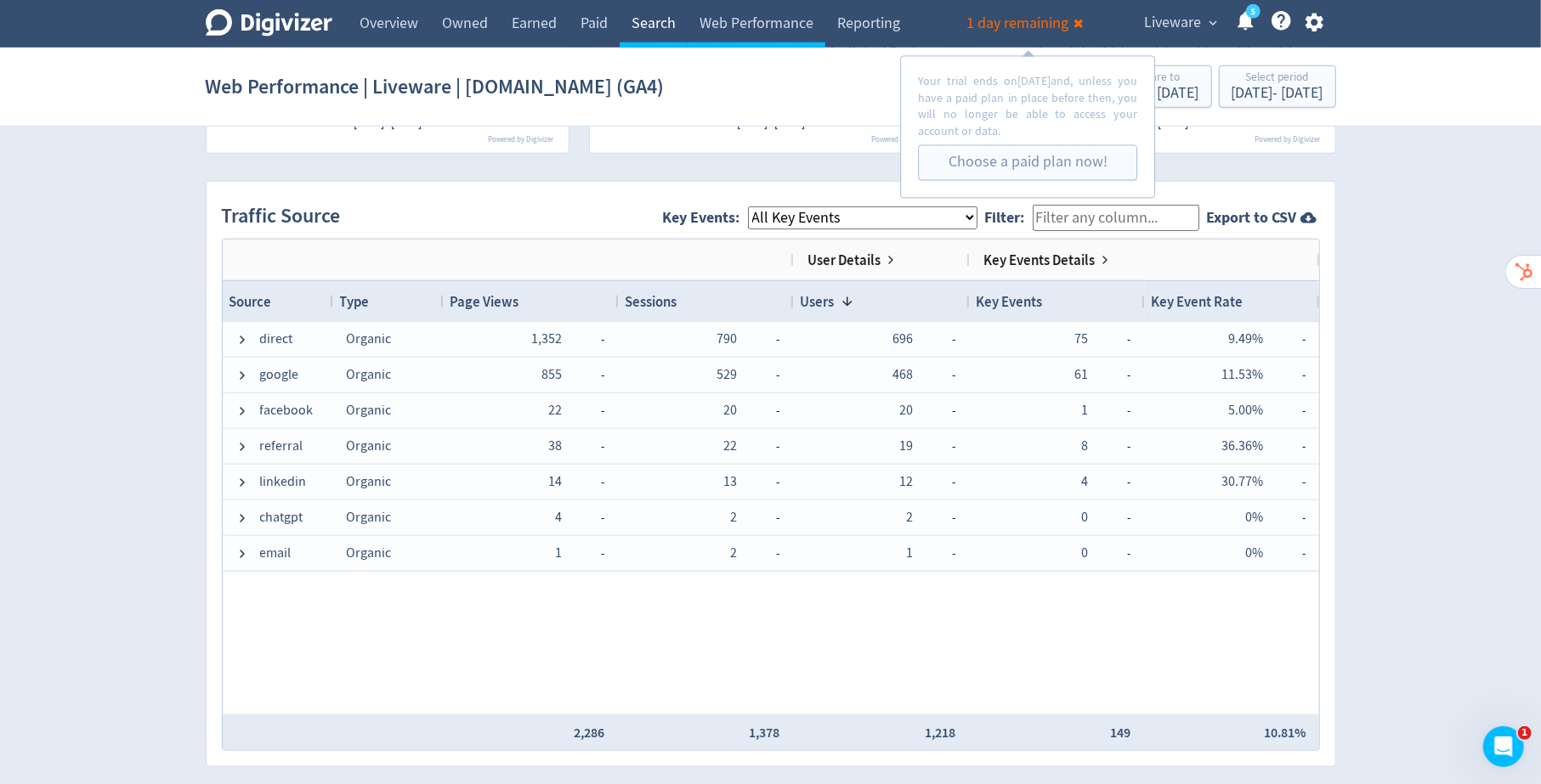
click at [639, 16] on link "Search" at bounding box center [653, 23] width 68 height 47
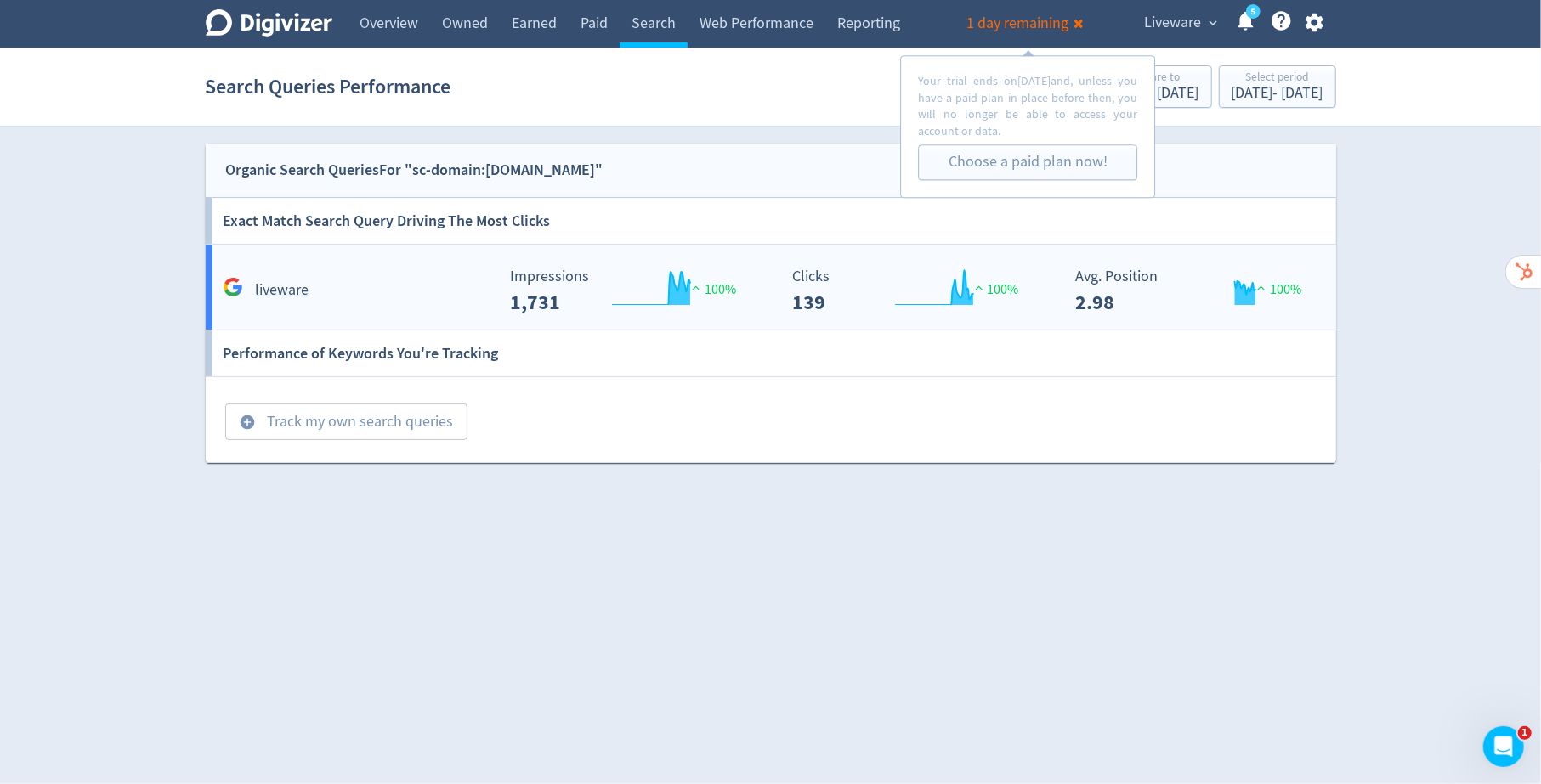
click at [828, 281] on rect "\a Clicks\a 139\a" at bounding box center [911, 291] width 255 height 45
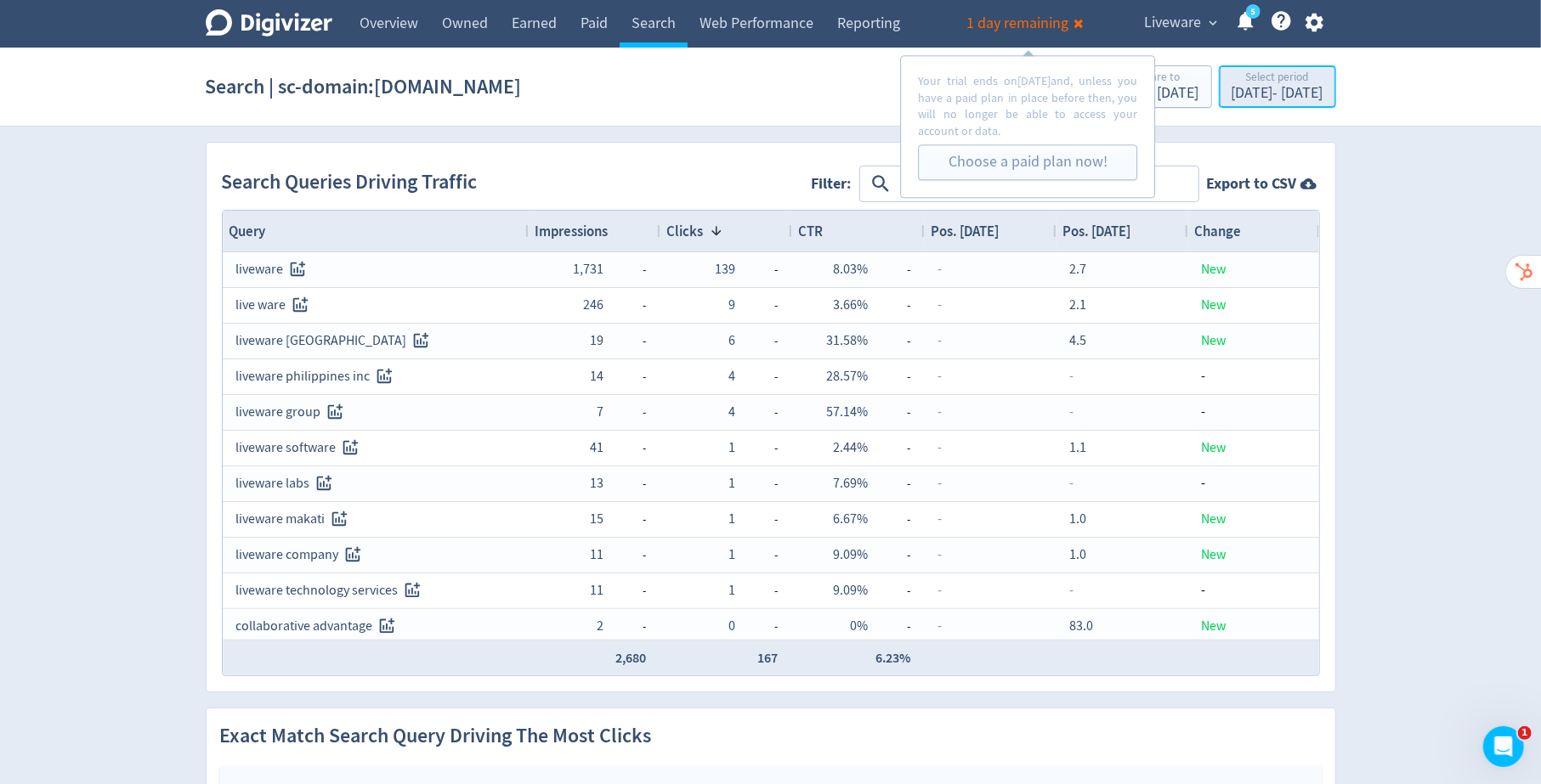
click at [1232, 83] on div "Select period" at bounding box center [1278, 79] width 92 height 15
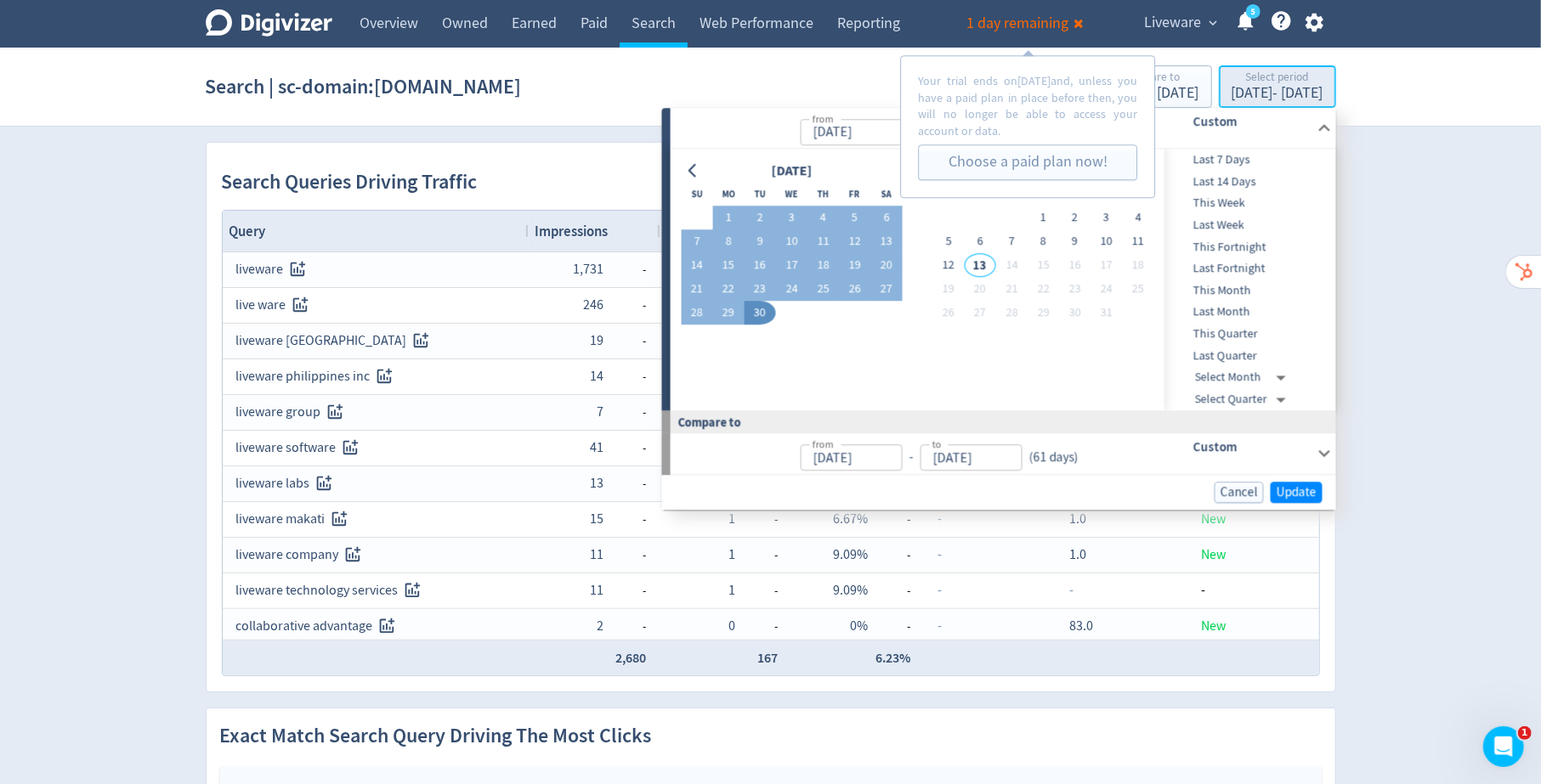
type input "[DATE]"
click at [728, 256] on button "15" at bounding box center [728, 266] width 31 height 24
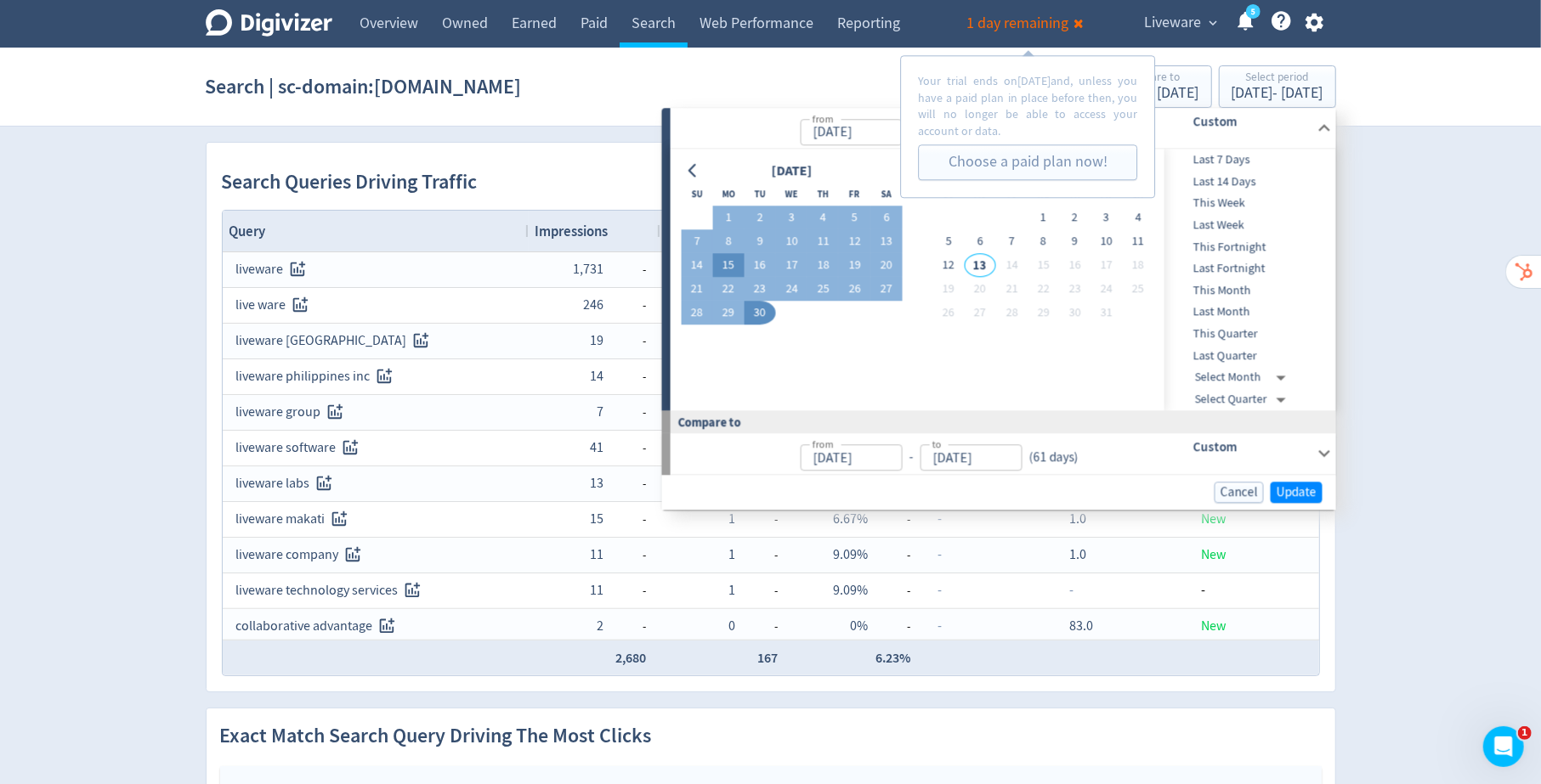
type input "[DATE]"
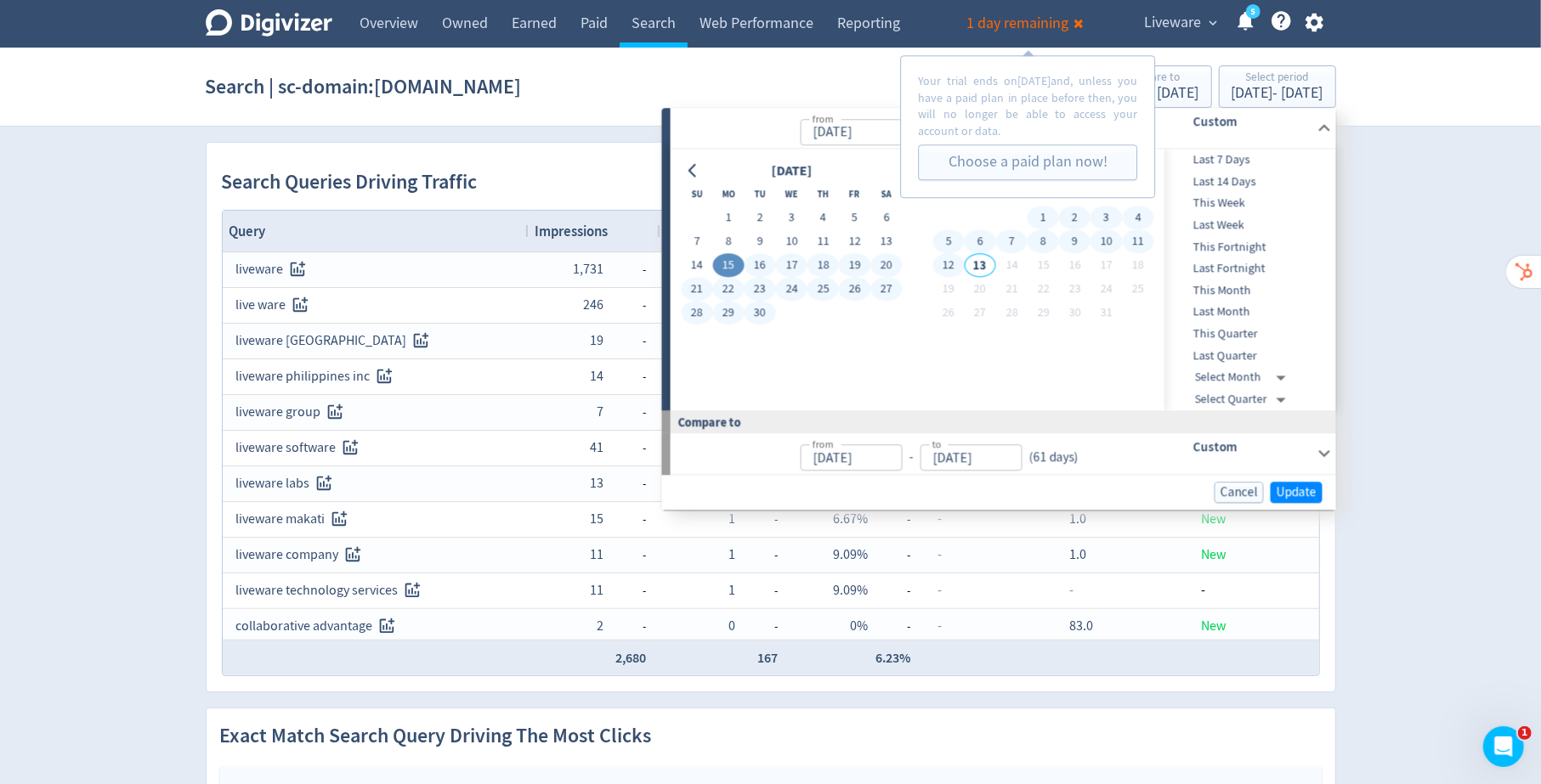
click at [944, 267] on button "12" at bounding box center [948, 266] width 31 height 24
type input "[DATE]"
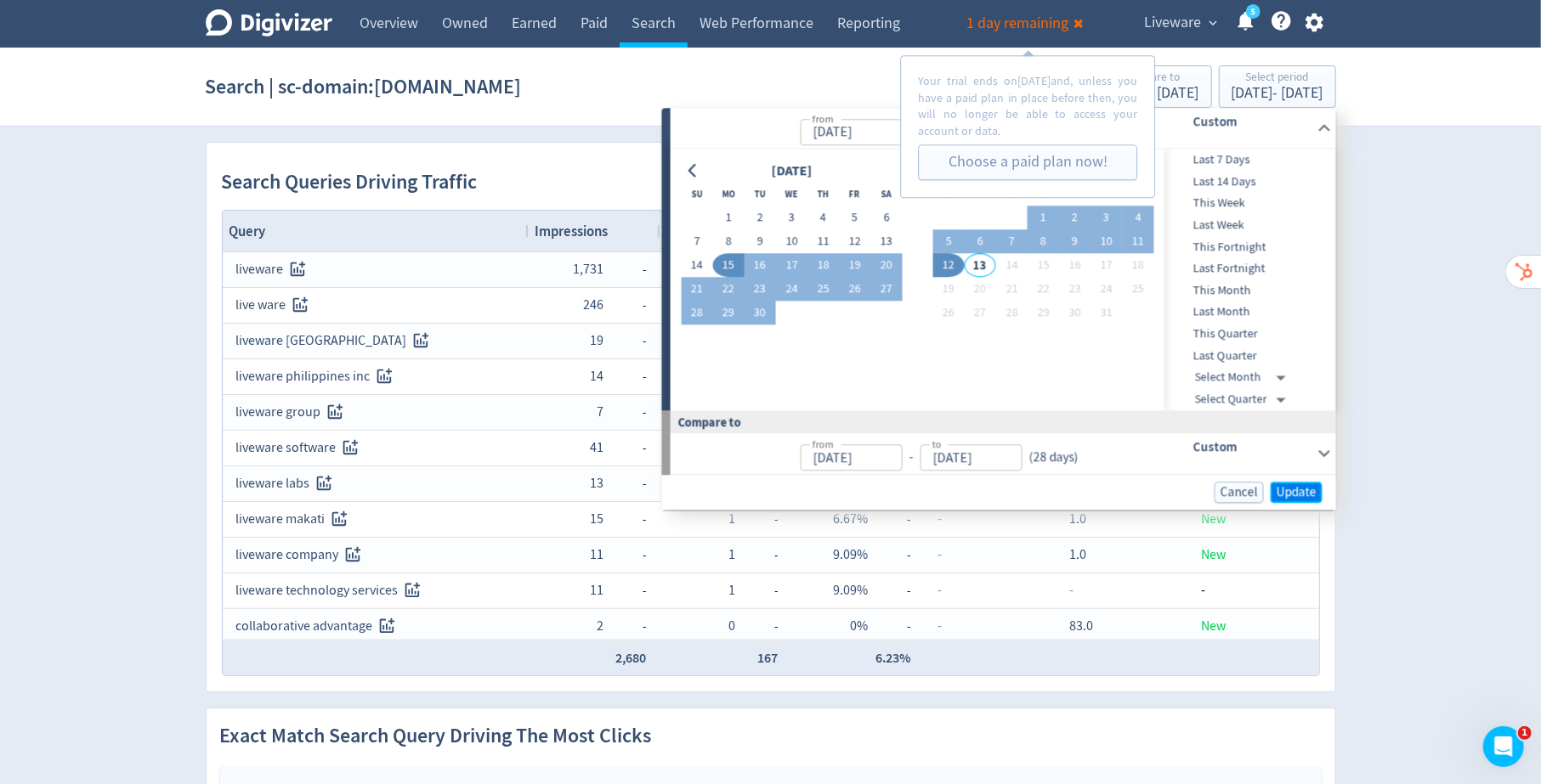
click at [1305, 487] on span "Update" at bounding box center [1297, 492] width 40 height 13
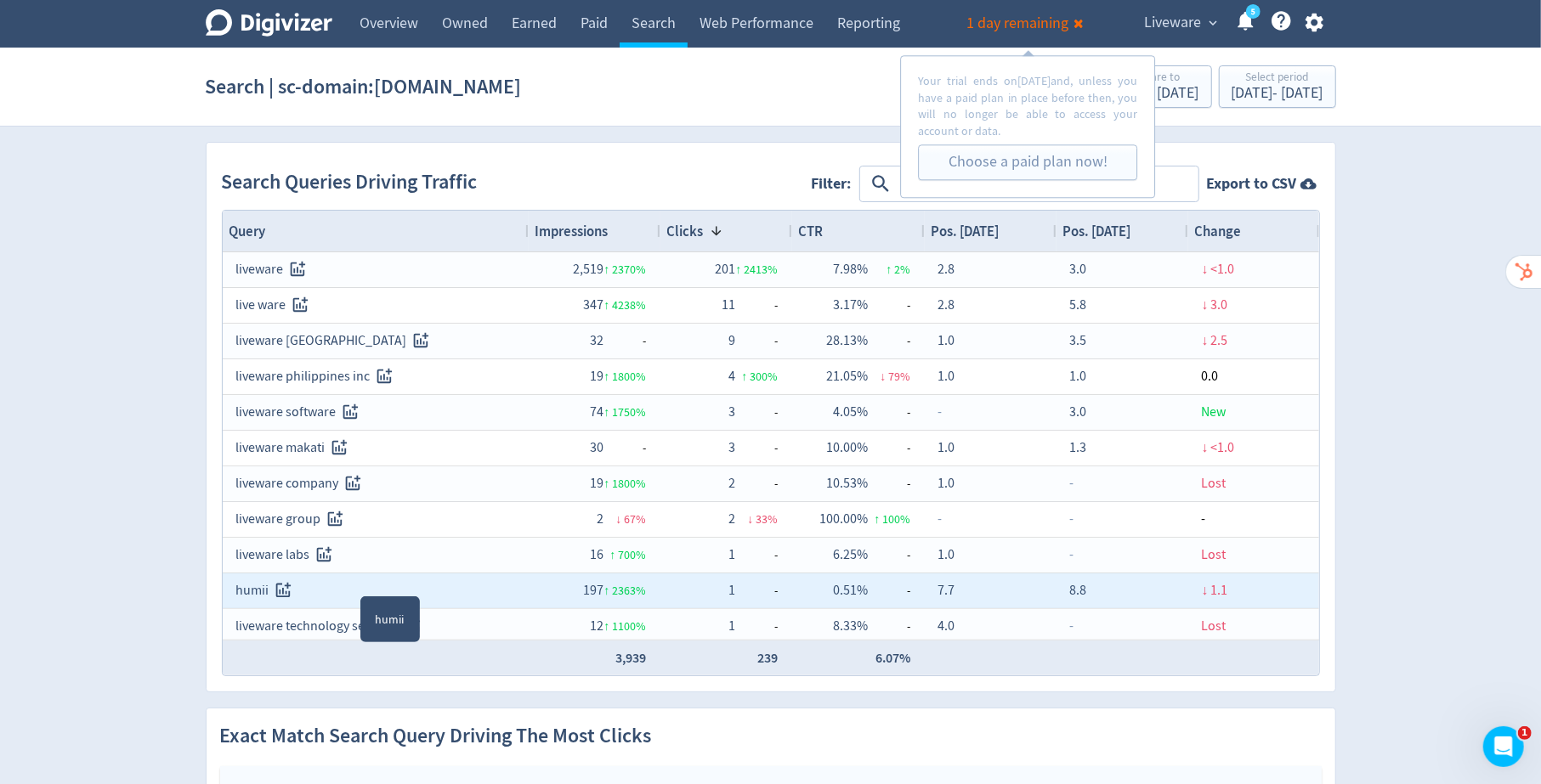
scroll to position [2, 0]
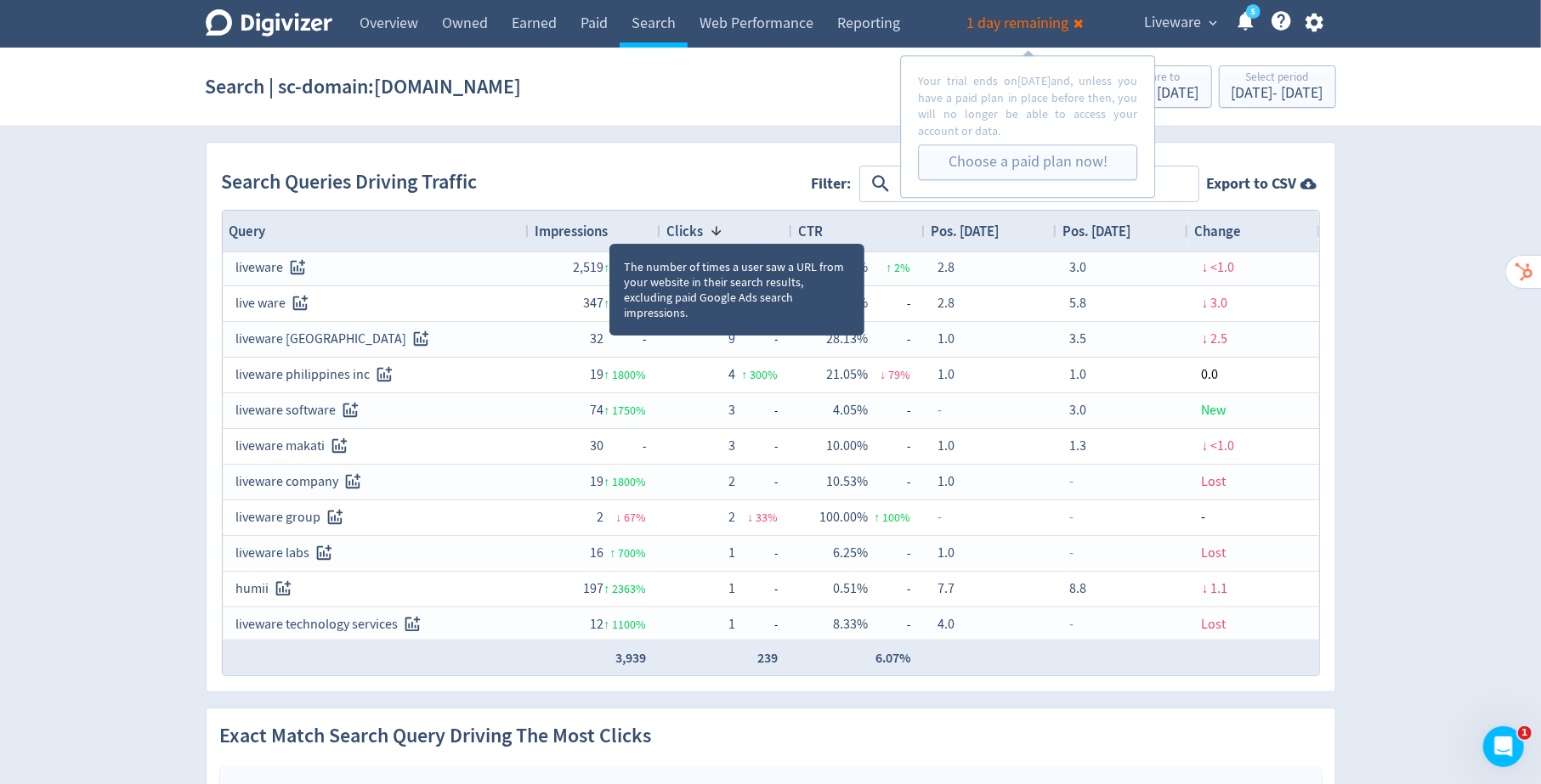
click at [606, 227] on span "Impressions" at bounding box center [572, 231] width 73 height 19
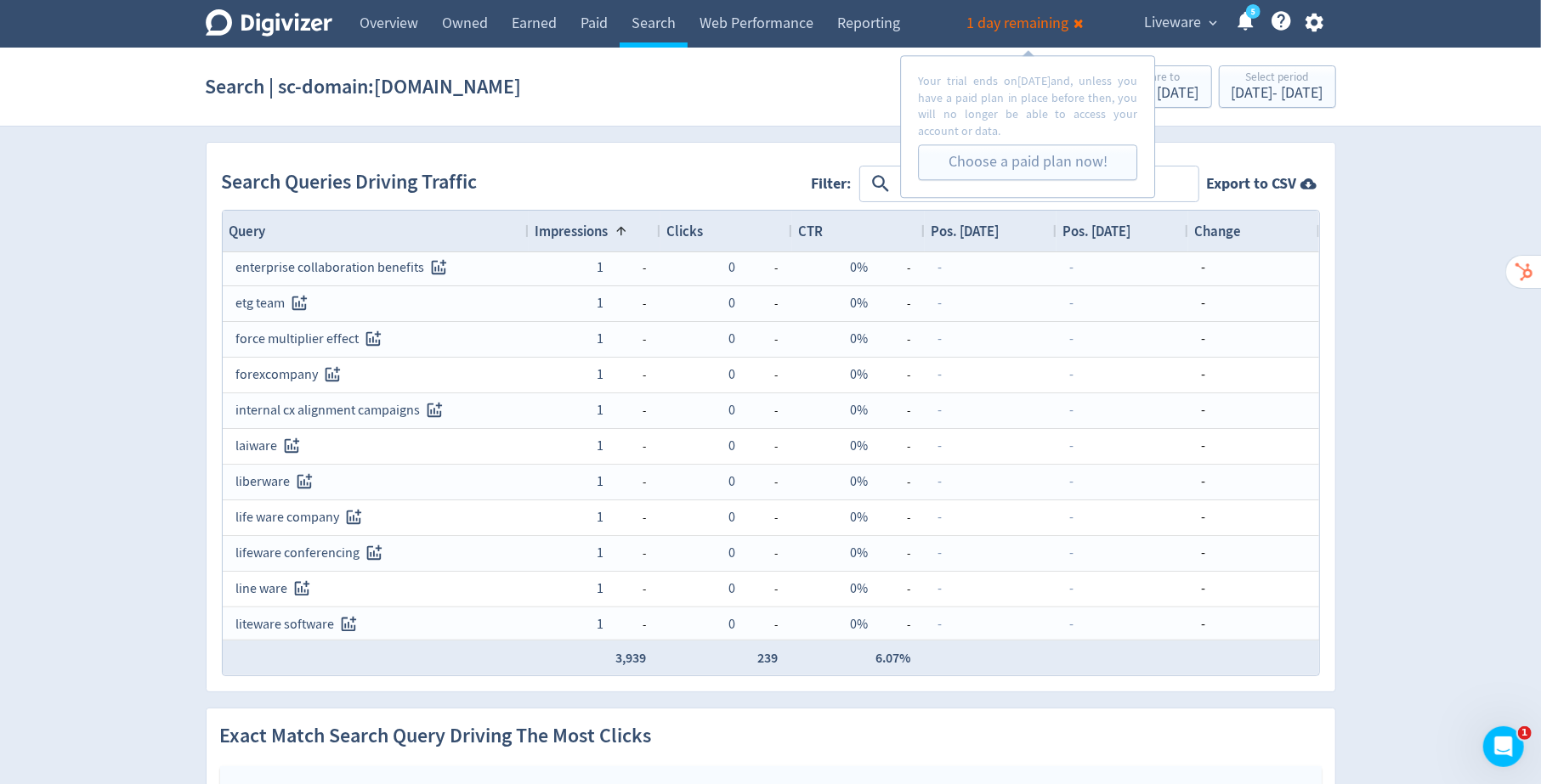
click at [606, 227] on span "Impressions" at bounding box center [572, 231] width 73 height 19
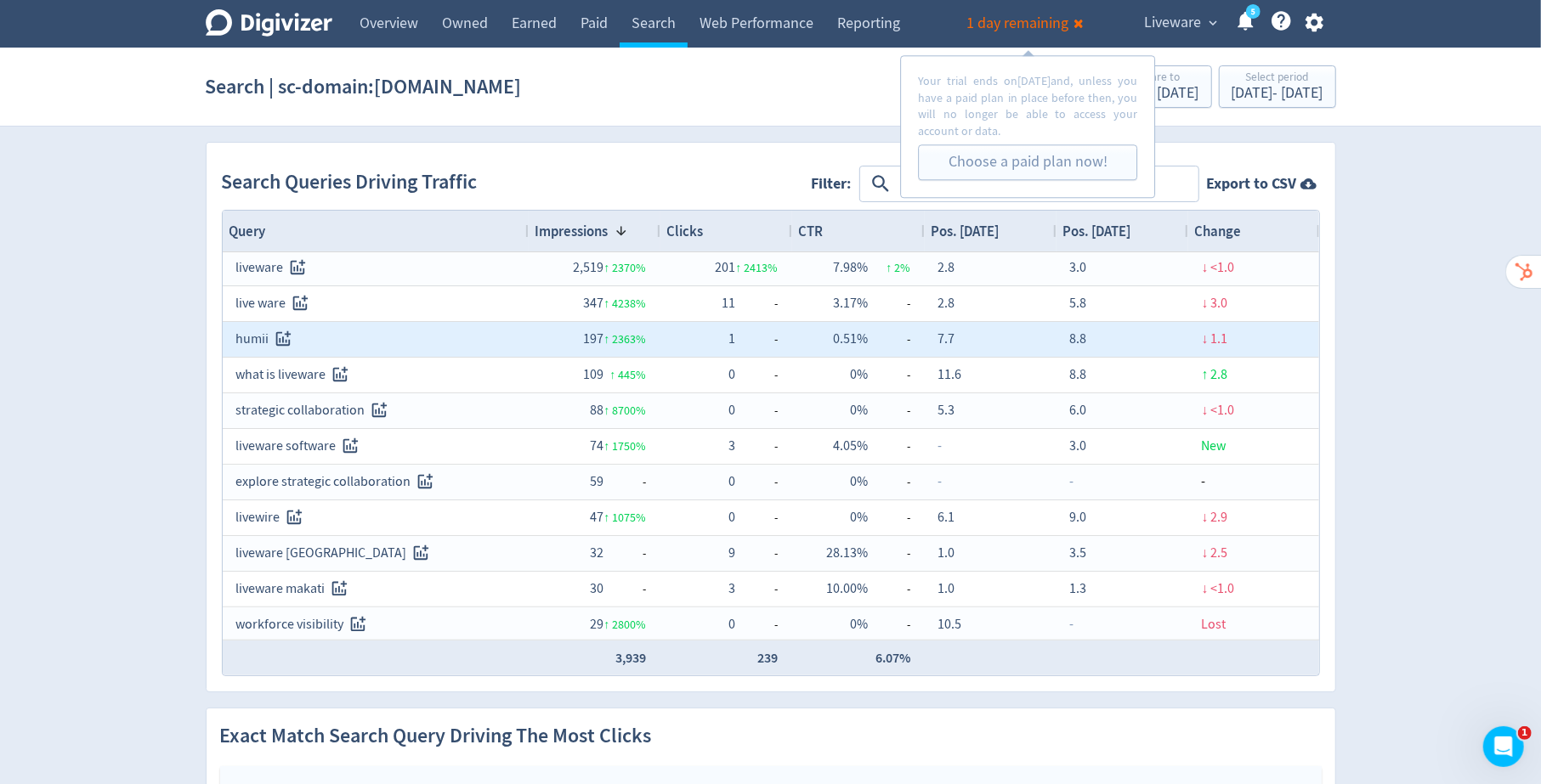
click at [246, 341] on div "humii" at bounding box center [376, 339] width 279 height 33
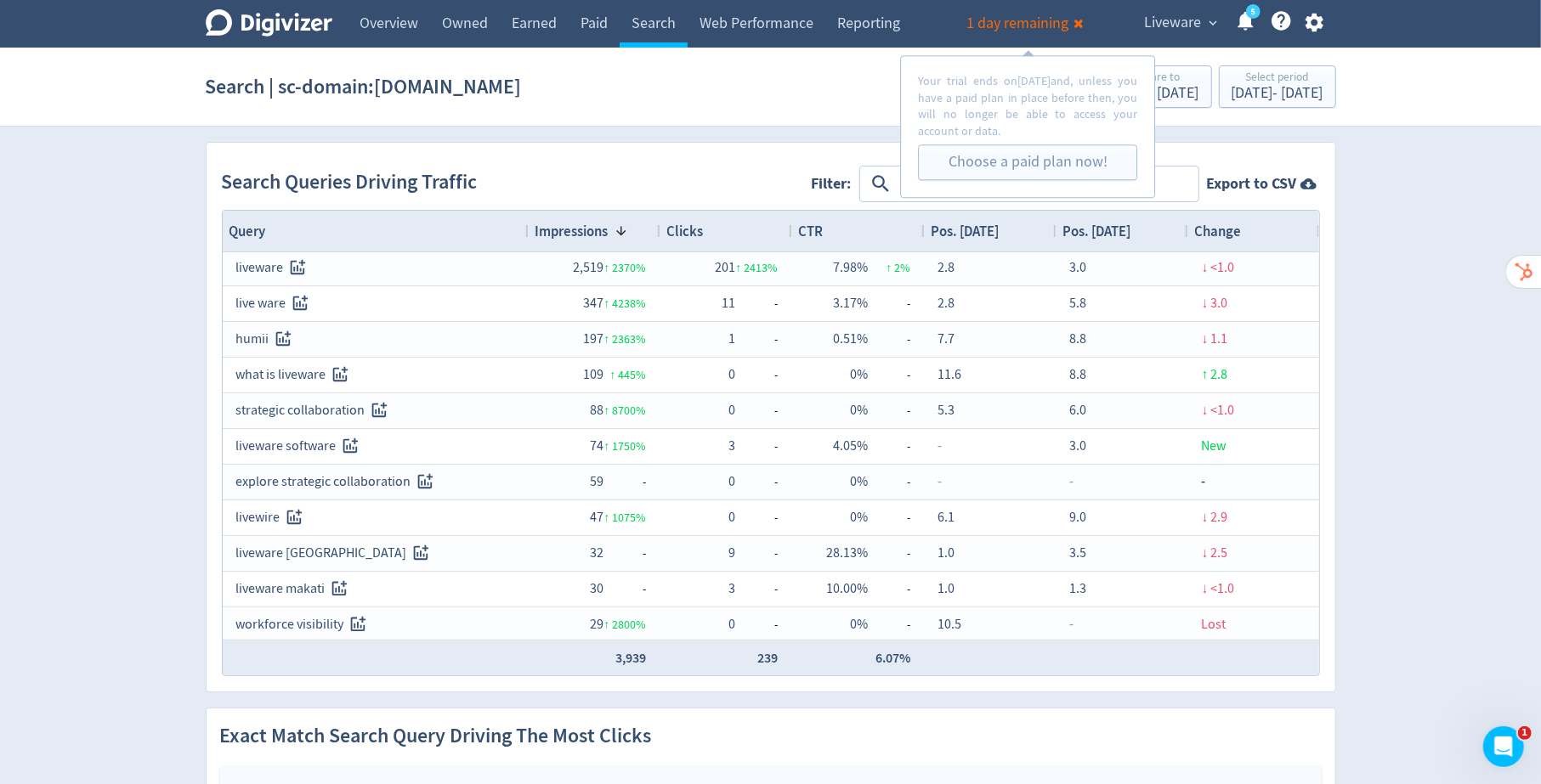
click at [1310, 22] on icon "button" at bounding box center [1315, 23] width 18 height 19
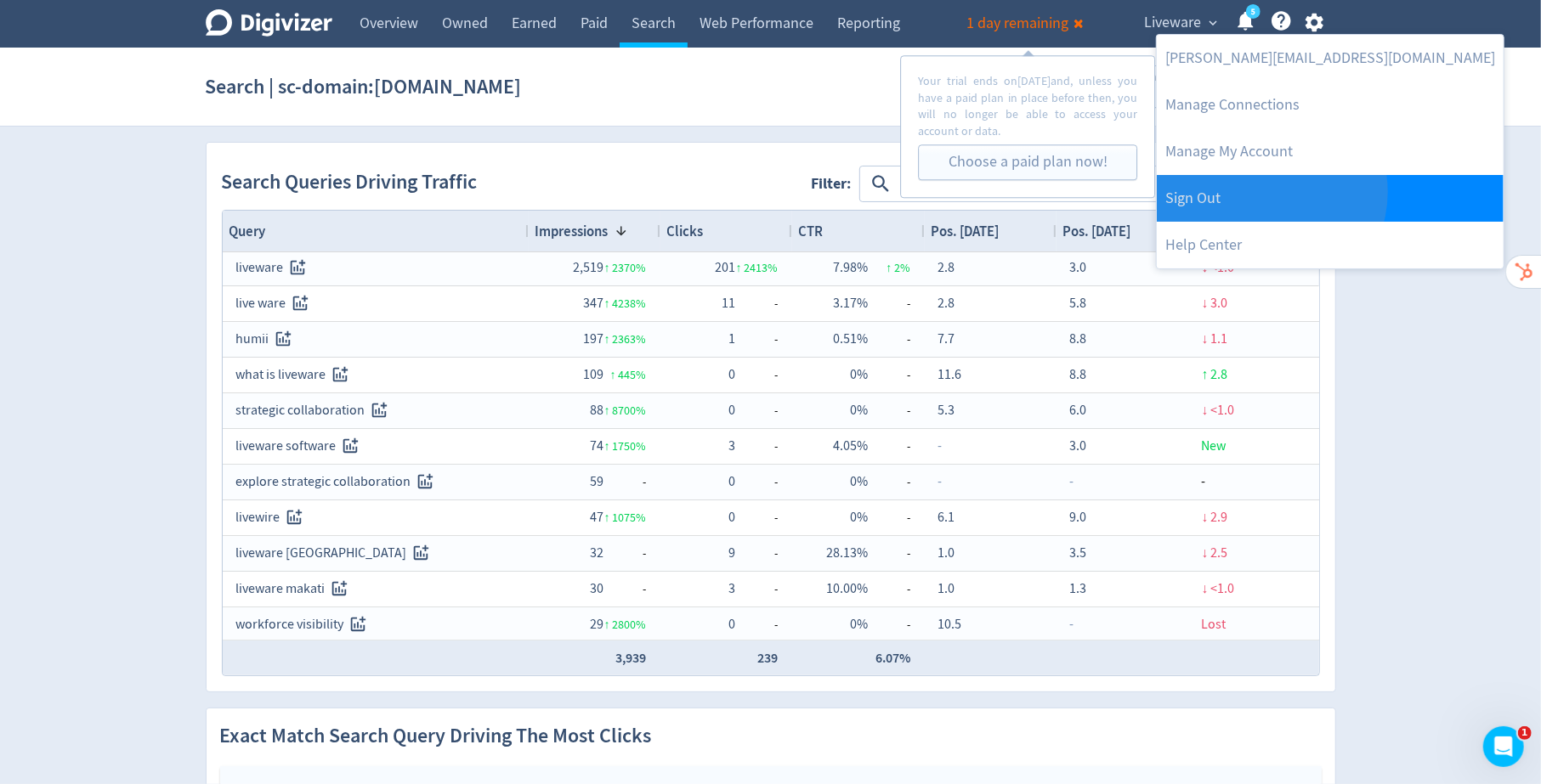
click at [1270, 192] on link "Sign Out" at bounding box center [1330, 199] width 347 height 47
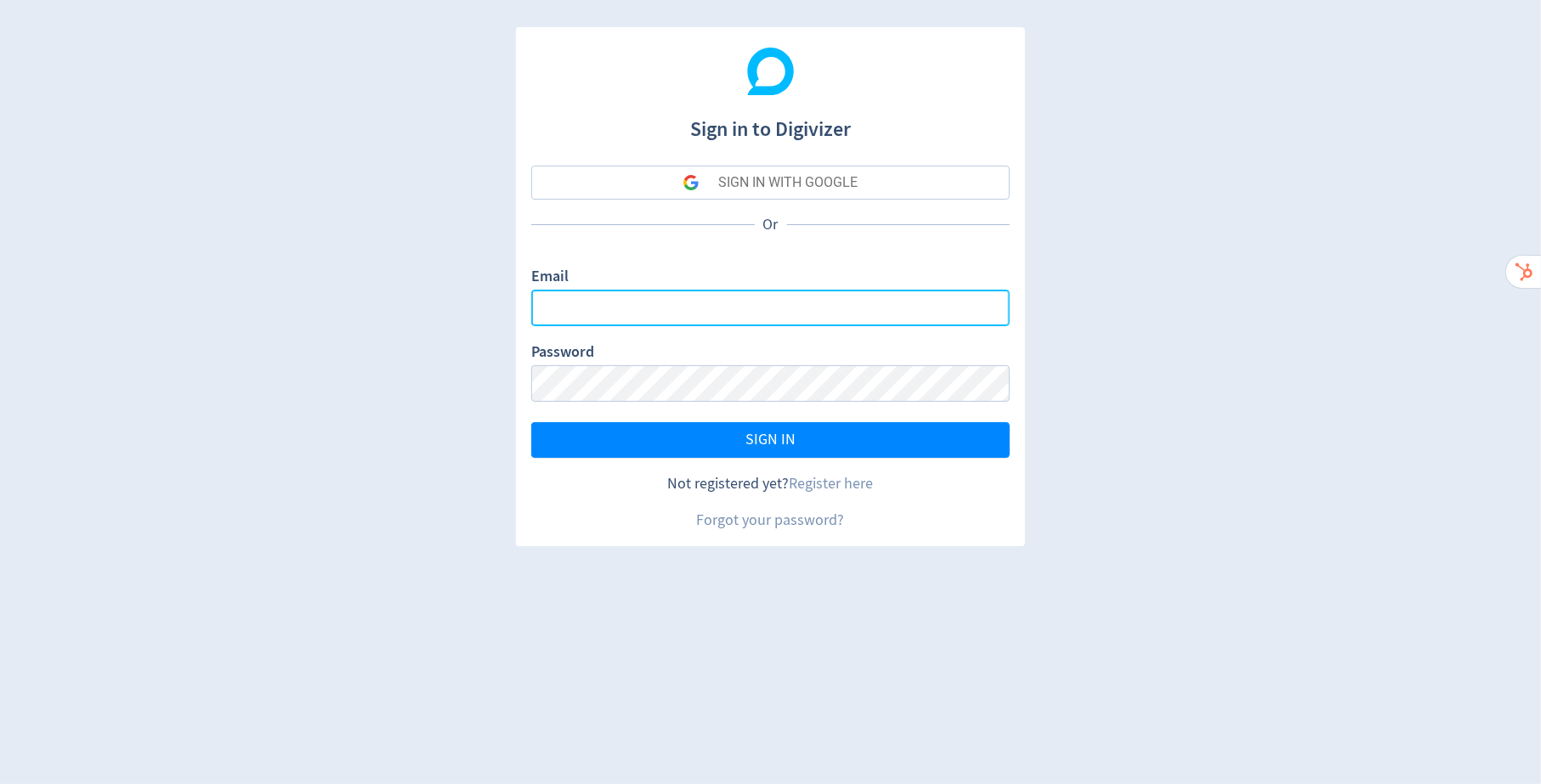
click at [727, 300] on input "Email" at bounding box center [770, 308] width 479 height 36
click at [988, 312] on input "Email" at bounding box center [770, 308] width 479 height 36
click at [0, 783] on com-1password-button at bounding box center [0, 784] width 0 height 0
type input "[PERSON_NAME][EMAIL_ADDRESS][PERSON_NAME][DOMAIN_NAME]"
